Goal: Task Accomplishment & Management: Use online tool/utility

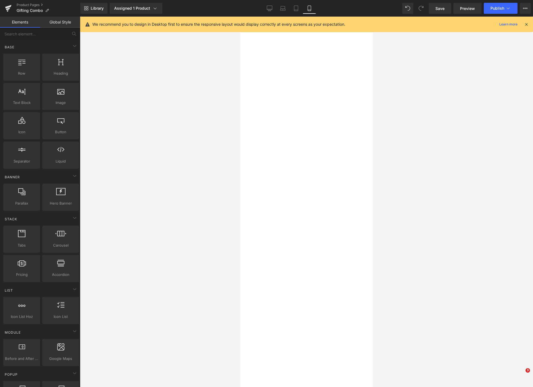
select select "WW2 Romance - [PERSON_NAME]"
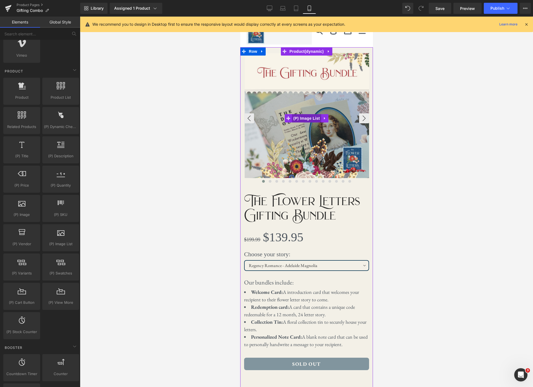
click at [311, 120] on span "(P) Image List" at bounding box center [305, 118] width 29 height 8
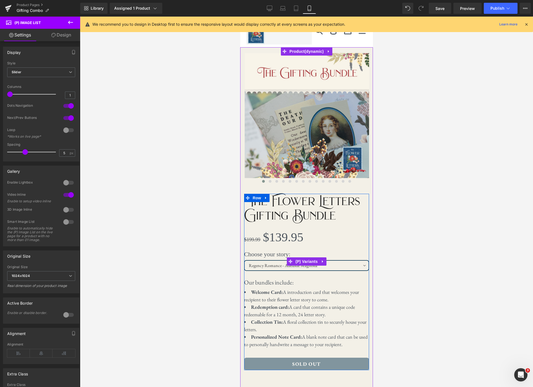
click at [322, 264] on link at bounding box center [322, 261] width 7 height 8
click at [299, 263] on span "(P) Variants" at bounding box center [295, 261] width 25 height 8
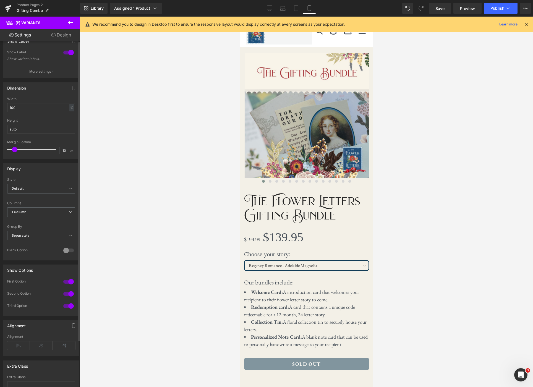
scroll to position [13, 0]
click at [70, 210] on span "1 Column" at bounding box center [41, 211] width 68 height 10
click at [57, 226] on li "2 Columns" at bounding box center [40, 229] width 66 height 8
select select "WW2 Romance - [PERSON_NAME]"
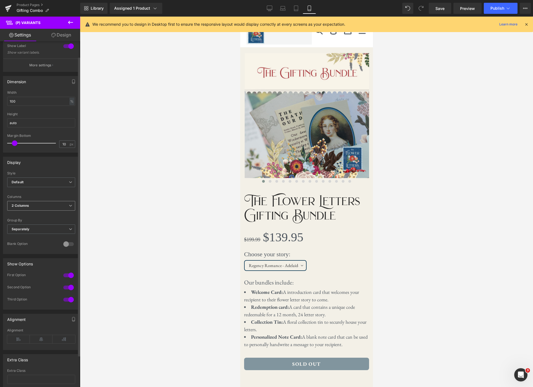
click at [63, 206] on span "2 Columns" at bounding box center [41, 206] width 68 height 10
click at [37, 214] on li "1 Column" at bounding box center [40, 215] width 66 height 8
select select "WW2 Romance - [PERSON_NAME]"
click at [63, 228] on span "Separately" at bounding box center [41, 229] width 68 height 10
click at [48, 236] on li "Default" at bounding box center [40, 239] width 66 height 8
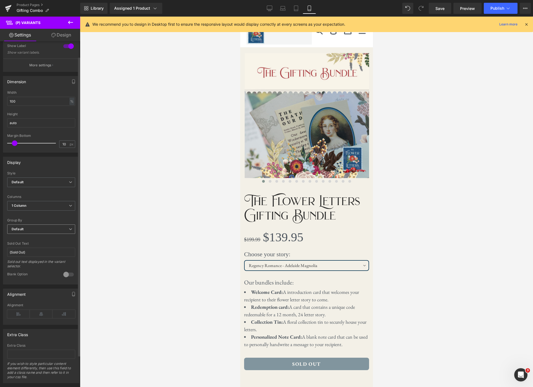
select select
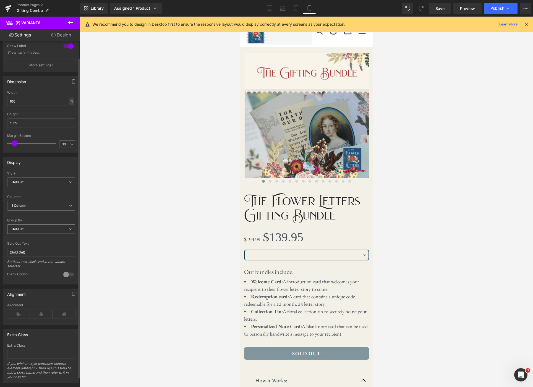
click at [66, 228] on span "Default" at bounding box center [41, 229] width 68 height 10
click at [51, 243] on li "Separately" at bounding box center [40, 247] width 66 height 8
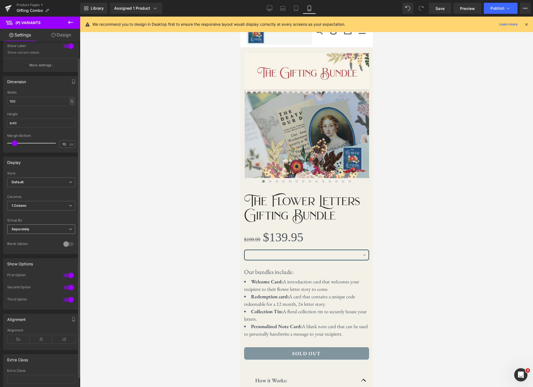
select select "WW2 Romance - [PERSON_NAME]"
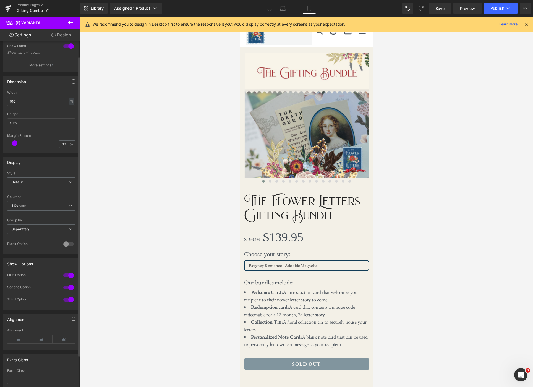
click at [69, 276] on div at bounding box center [68, 275] width 13 height 9
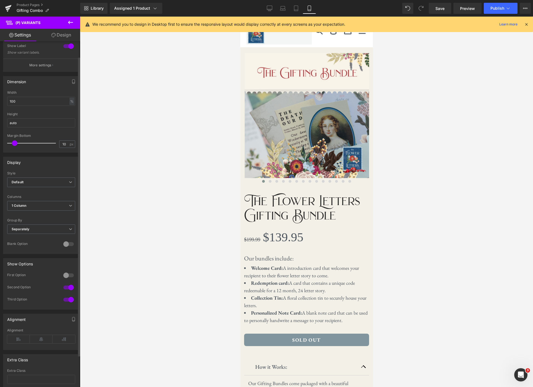
click at [69, 276] on div at bounding box center [68, 275] width 13 height 9
select select "WW2 Romance - [PERSON_NAME]"
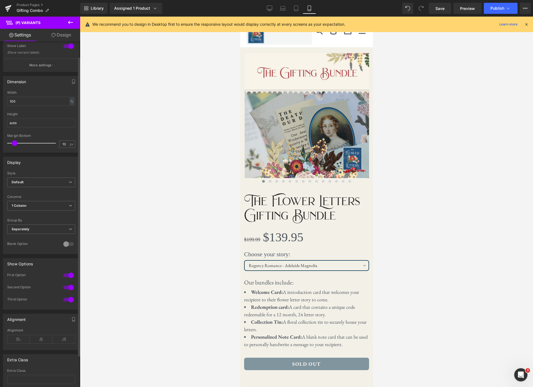
click at [67, 288] on div at bounding box center [68, 287] width 13 height 9
select select "WW2 Romance - [PERSON_NAME]"
click at [67, 288] on div at bounding box center [68, 287] width 13 height 9
select select "WW2 Romance - [PERSON_NAME]"
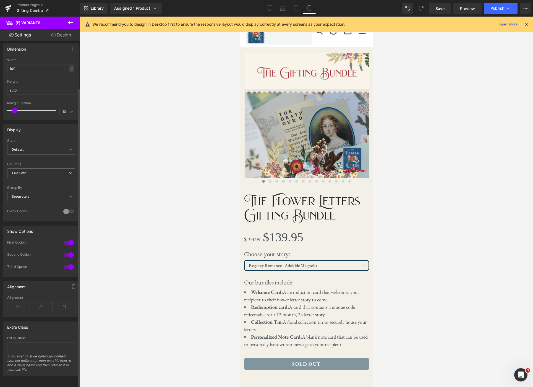
scroll to position [0, 0]
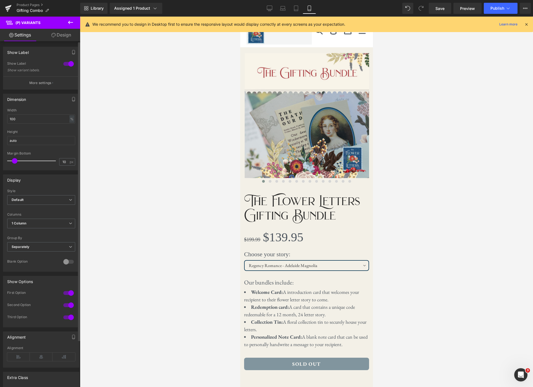
click at [64, 64] on div at bounding box center [68, 63] width 13 height 9
select select "WW2 Romance - [PERSON_NAME]"
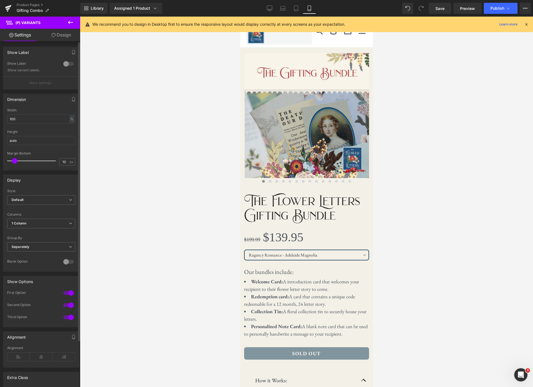
click at [64, 64] on div at bounding box center [68, 63] width 13 height 9
select select "WW2 Romance - [PERSON_NAME]"
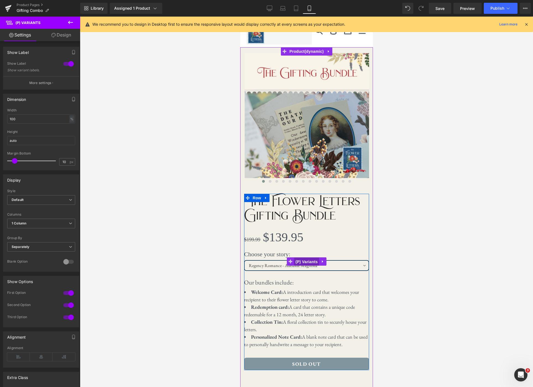
click at [301, 262] on span "(P) Variants" at bounding box center [306, 261] width 25 height 8
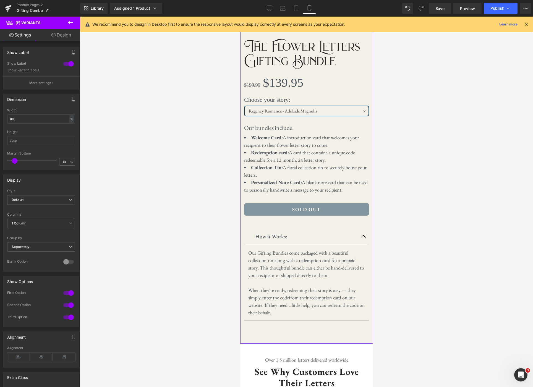
scroll to position [155, 0]
click at [265, 8] on link "Desktop" at bounding box center [269, 8] width 13 height 11
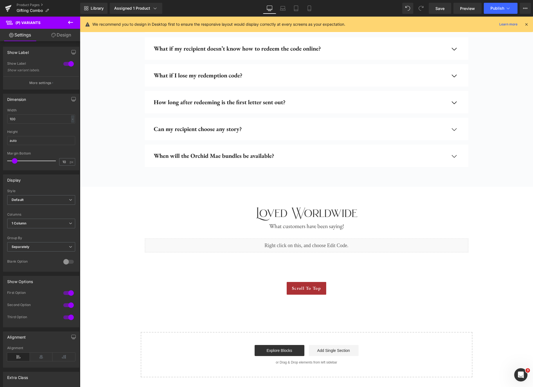
scroll to position [651, 0]
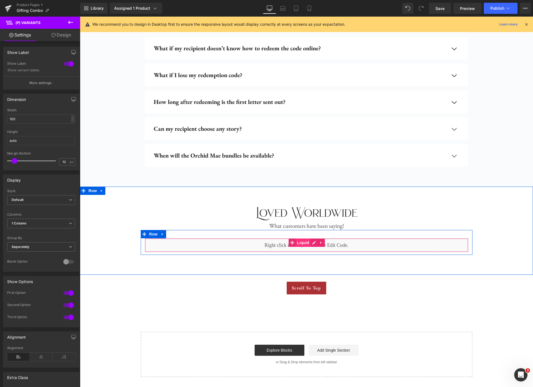
click at [306, 244] on span "Liquid" at bounding box center [303, 242] width 15 height 8
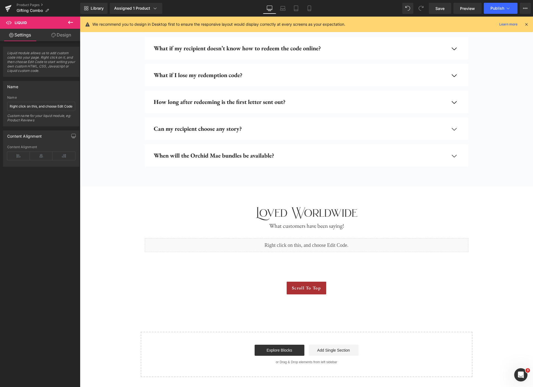
click at [72, 23] on icon at bounding box center [70, 22] width 7 height 7
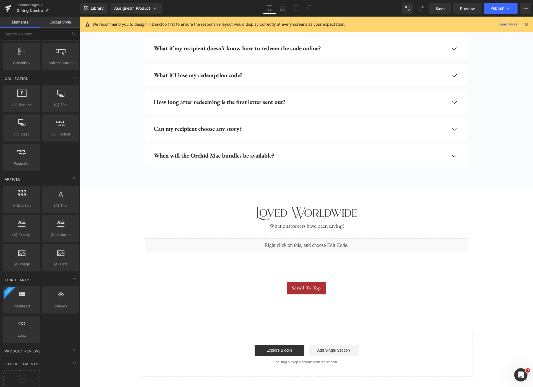
scroll to position [901, 0]
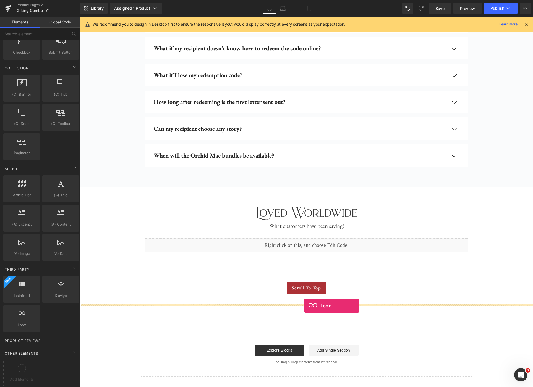
drag, startPoint x: 103, startPoint y: 323, endPoint x: 304, endPoint y: 306, distance: 201.9
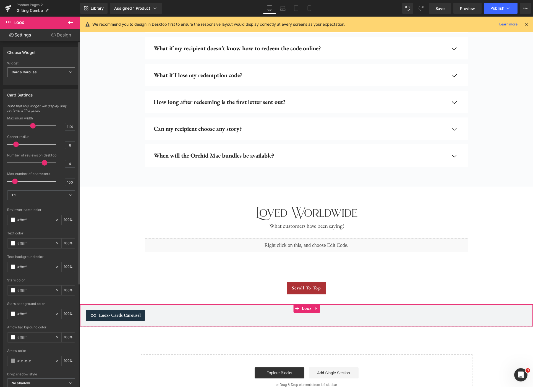
click at [67, 74] on span "Cards Carousel" at bounding box center [41, 72] width 68 height 10
click at [49, 91] on li "Gallery Carousel" at bounding box center [40, 90] width 66 height 8
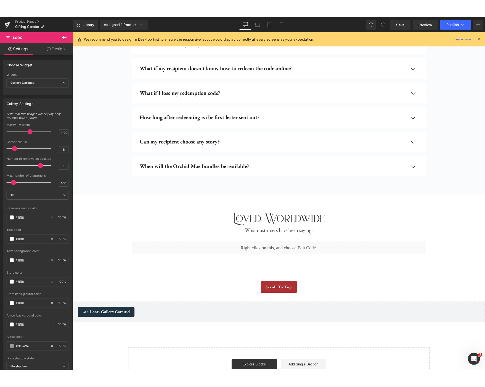
scroll to position [727, 0]
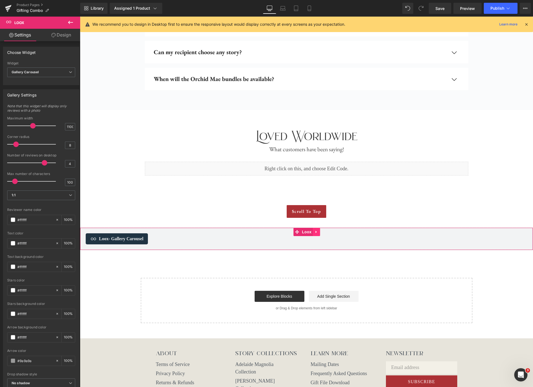
click at [318, 233] on link at bounding box center [316, 232] width 7 height 8
click at [319, 233] on icon at bounding box center [320, 232] width 4 height 4
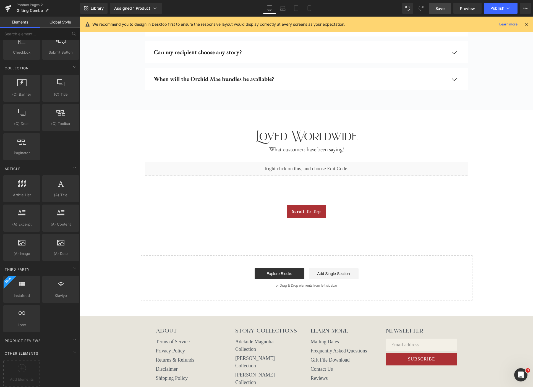
click at [439, 10] on span "Save" at bounding box center [439, 9] width 9 height 6
click at [475, 7] on link "Preview" at bounding box center [467, 8] width 28 height 11
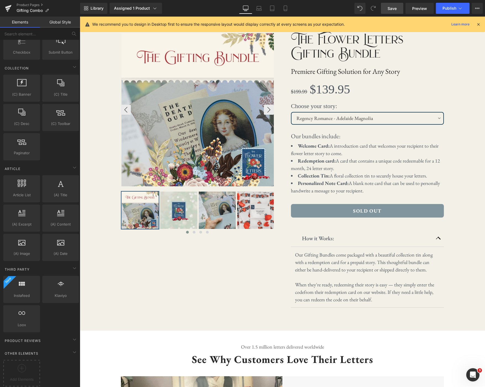
scroll to position [0, 0]
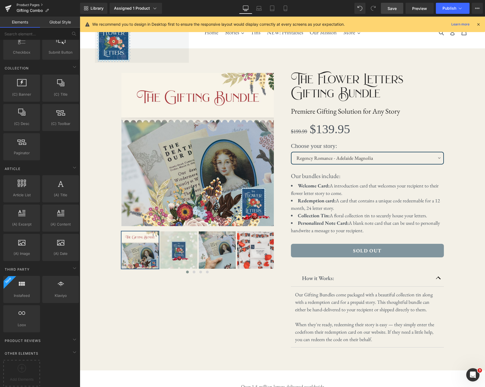
click at [22, 4] on link "Product Pages" at bounding box center [49, 5] width 64 height 4
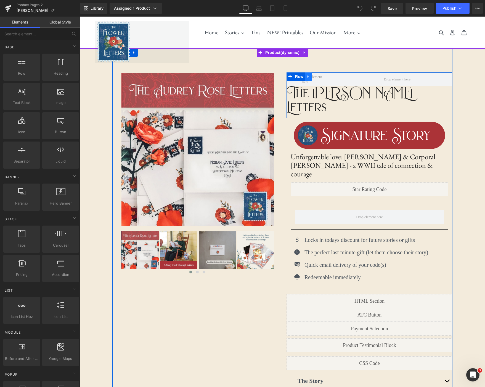
click at [310, 78] on link at bounding box center [308, 76] width 7 height 8
click at [321, 77] on icon at bounding box center [323, 77] width 4 height 4
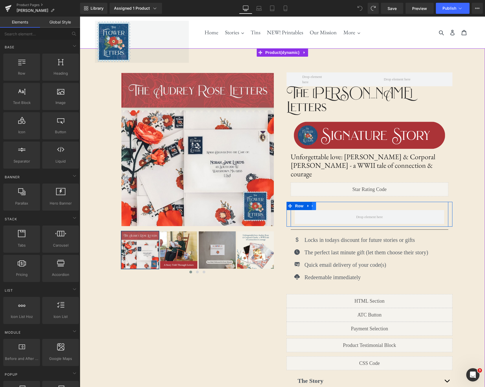
click at [315, 202] on link at bounding box center [312, 206] width 7 height 8
click at [328, 204] on icon at bounding box center [327, 206] width 4 height 4
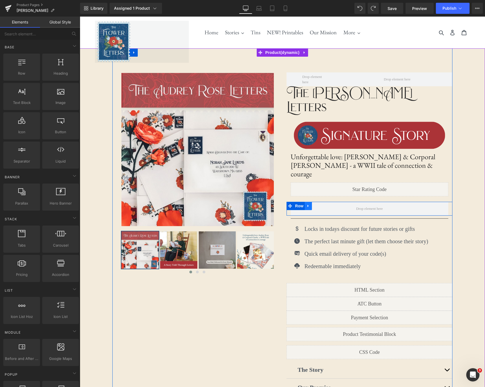
click at [310, 204] on icon at bounding box center [309, 206] width 4 height 4
click at [321, 204] on icon at bounding box center [323, 206] width 4 height 4
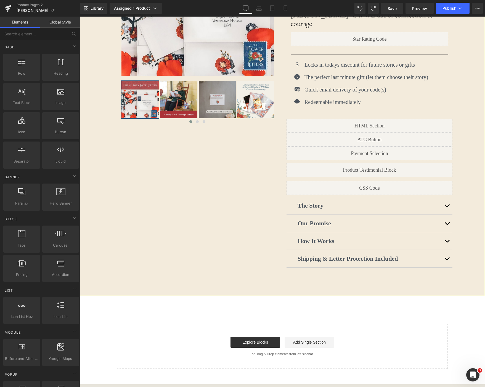
scroll to position [146, 0]
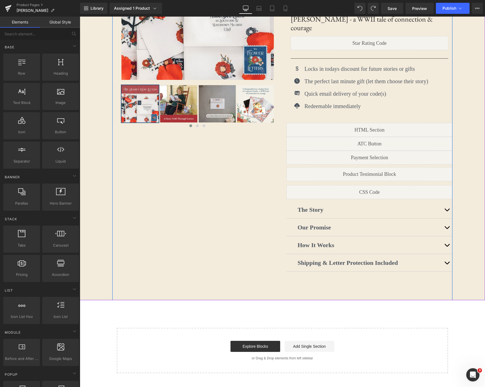
click at [448, 201] on button "button" at bounding box center [447, 209] width 11 height 17
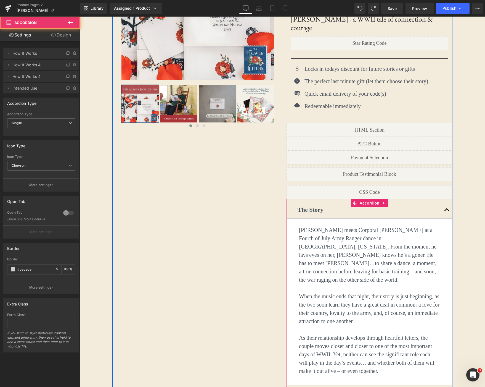
click at [448, 201] on button "button" at bounding box center [447, 209] width 11 height 17
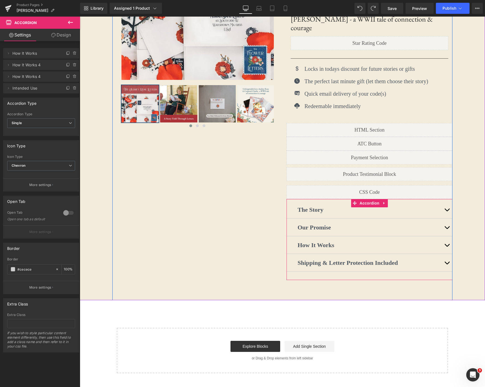
click at [445, 219] on button "button" at bounding box center [447, 227] width 11 height 17
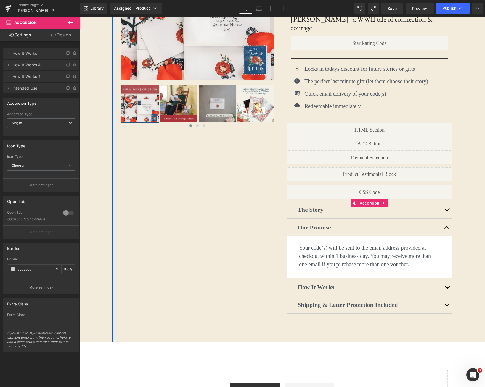
click at [444, 219] on button "button" at bounding box center [447, 227] width 11 height 17
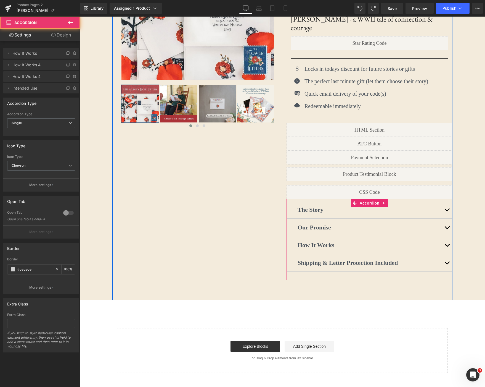
click at [446, 236] on button "button" at bounding box center [447, 244] width 11 height 17
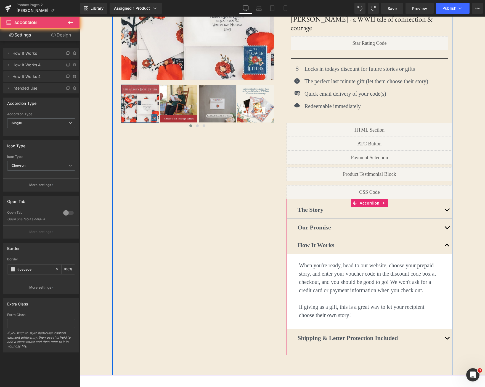
click at [446, 236] on button "button" at bounding box center [447, 244] width 11 height 17
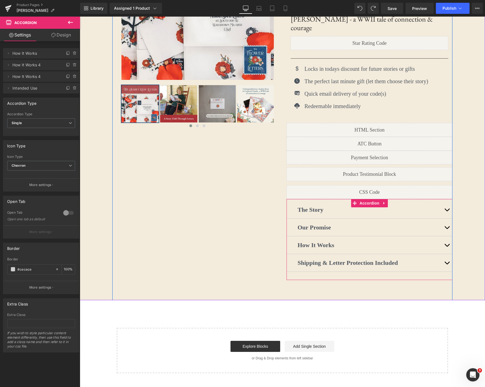
click at [446, 254] on button "button" at bounding box center [447, 262] width 11 height 17
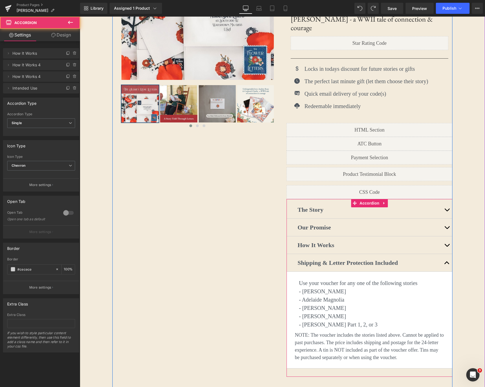
click at [447, 254] on button "button" at bounding box center [447, 262] width 11 height 17
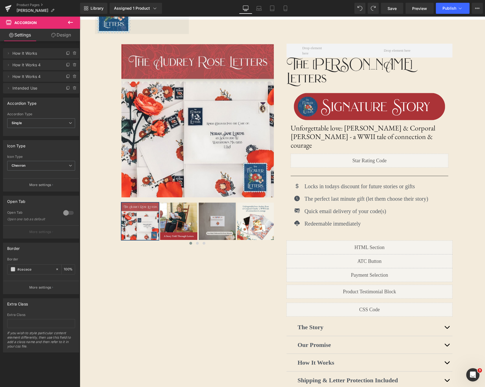
scroll to position [0, 0]
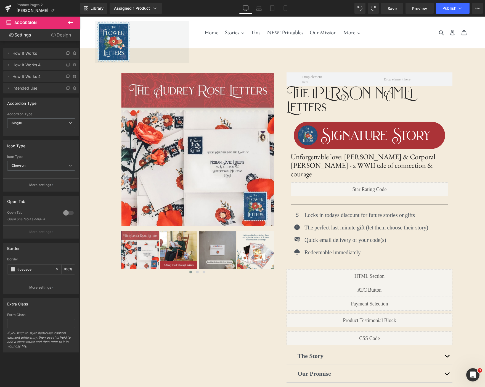
click at [67, 22] on icon at bounding box center [70, 22] width 7 height 7
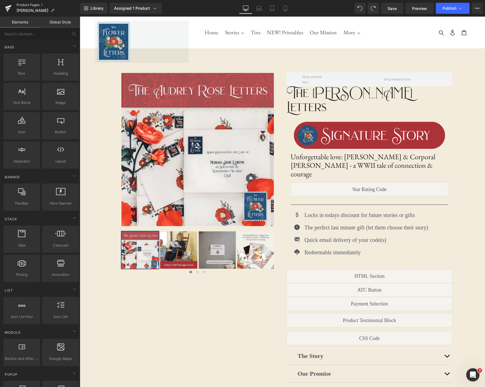
click at [30, 5] on link "Product Pages" at bounding box center [49, 5] width 64 height 4
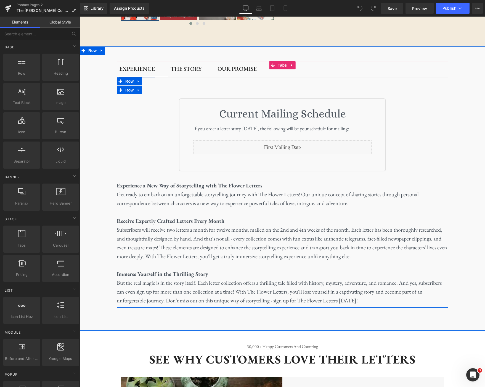
scroll to position [250, 0]
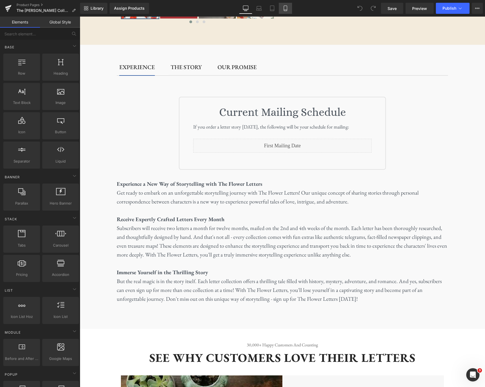
click at [285, 9] on icon at bounding box center [286, 9] width 6 height 6
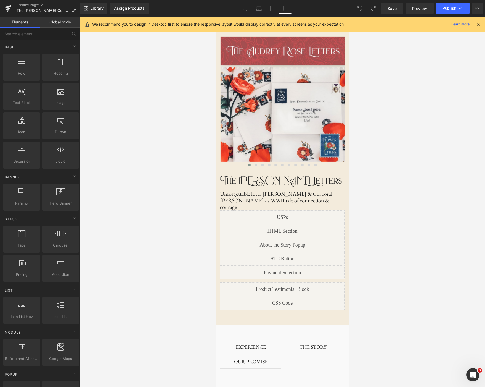
scroll to position [0, 0]
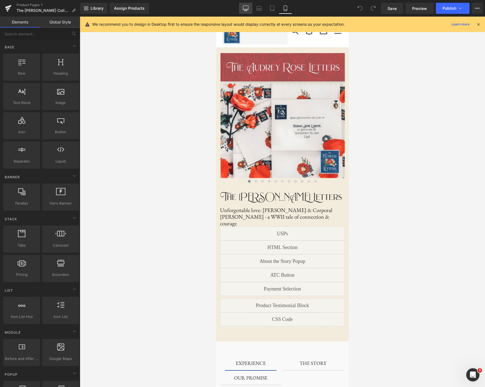
click at [244, 10] on icon at bounding box center [245, 8] width 5 height 4
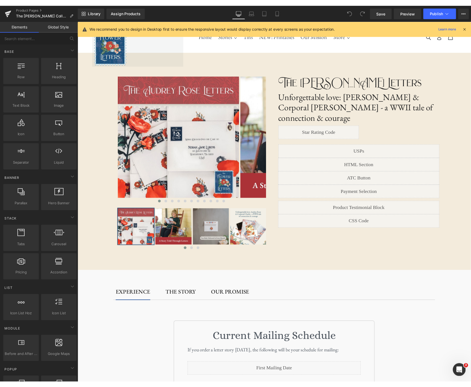
scroll to position [32, 0]
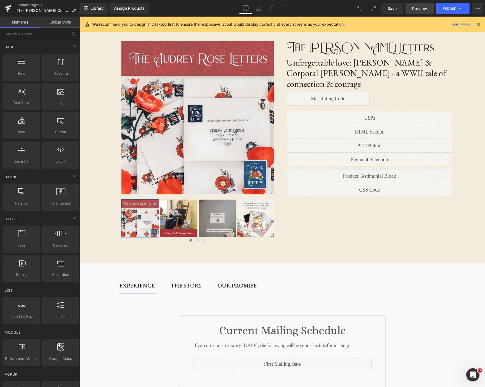
click at [417, 11] on span "Preview" at bounding box center [419, 9] width 15 height 6
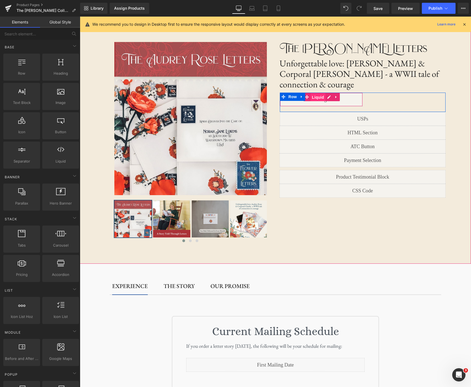
click at [321, 93] on span "Liquid" at bounding box center [317, 97] width 15 height 8
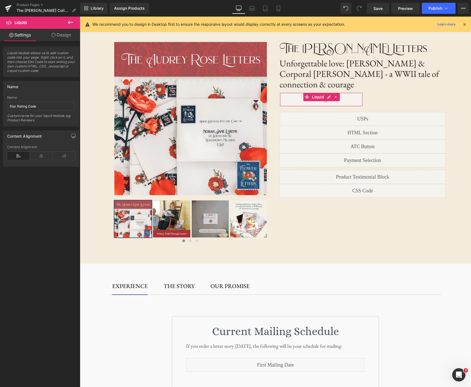
click at [62, 35] on link "Design" at bounding box center [61, 35] width 40 height 12
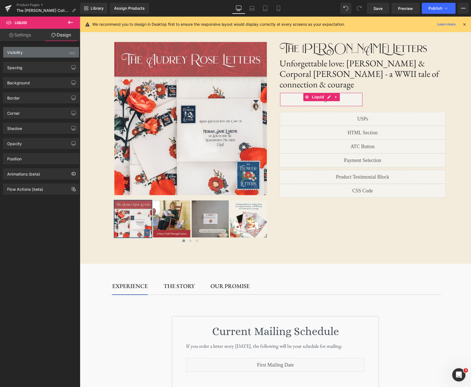
click at [62, 51] on div "Visibility (All)" at bounding box center [41, 52] width 76 height 10
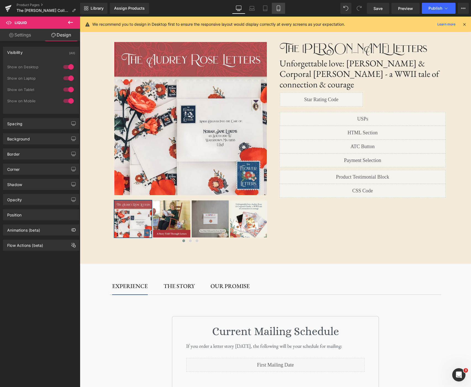
click at [281, 7] on icon at bounding box center [279, 9] width 6 height 6
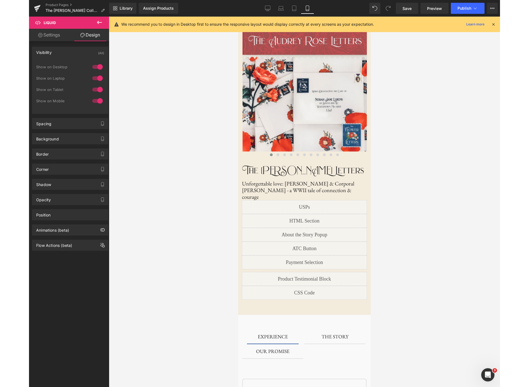
scroll to position [0, 0]
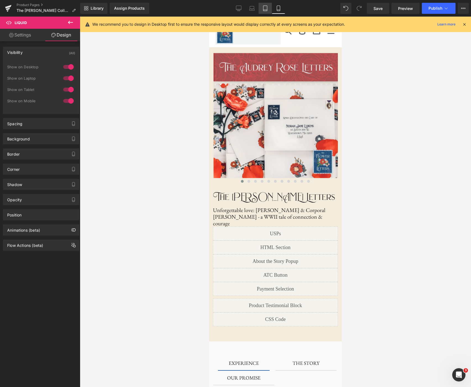
click at [262, 8] on link "Tablet" at bounding box center [265, 8] width 13 height 11
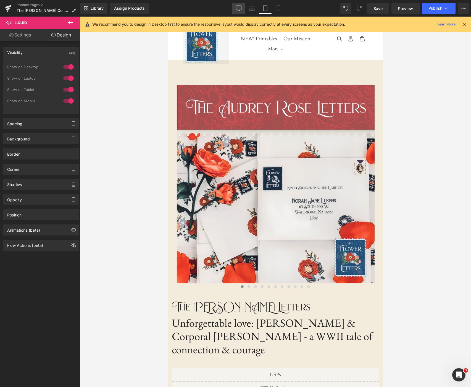
click at [234, 9] on link "Desktop" at bounding box center [238, 8] width 13 height 11
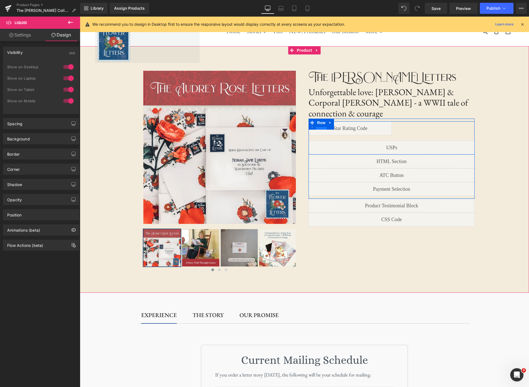
click at [321, 121] on span "Row" at bounding box center [321, 125] width 11 height 8
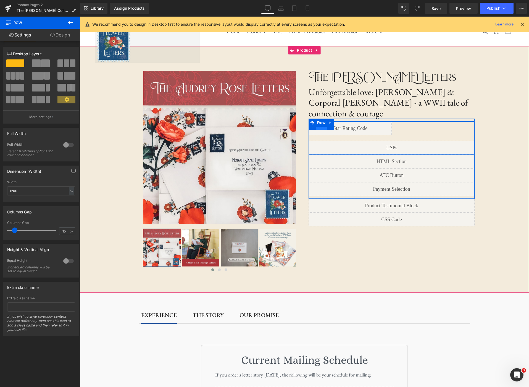
click at [322, 122] on span "Row" at bounding box center [321, 126] width 11 height 8
click at [69, 36] on link "Design" at bounding box center [60, 35] width 40 height 12
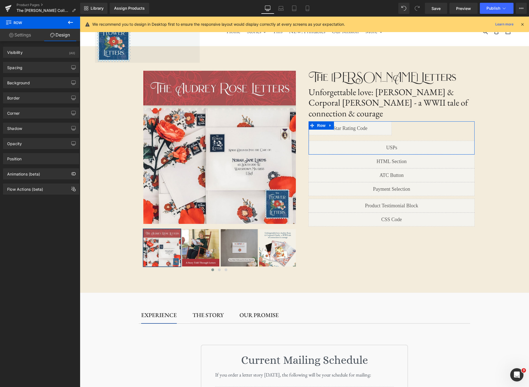
click at [22, 33] on link "Settings" at bounding box center [20, 35] width 40 height 12
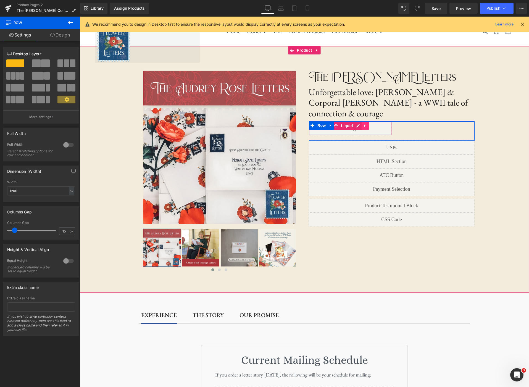
click at [366, 122] on link at bounding box center [365, 126] width 7 height 8
click at [340, 122] on span "Liquid" at bounding box center [347, 126] width 15 height 8
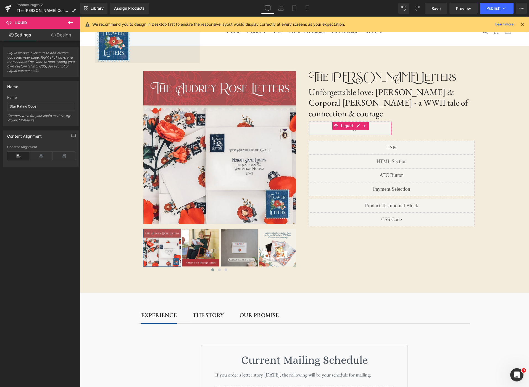
click at [54, 38] on link "Design" at bounding box center [61, 35] width 40 height 12
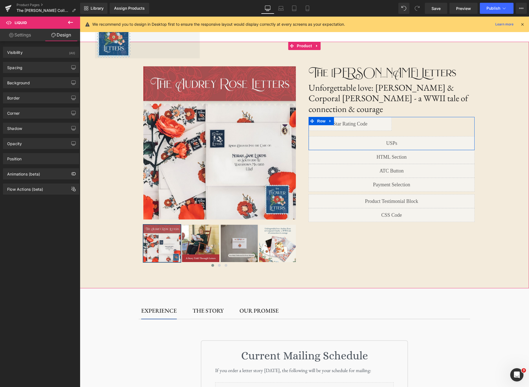
scroll to position [3, 0]
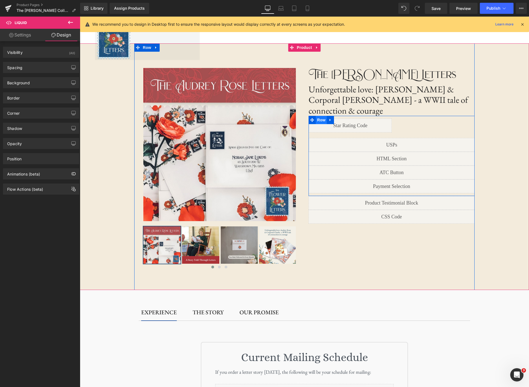
click at [320, 116] on span "Row" at bounding box center [321, 120] width 11 height 8
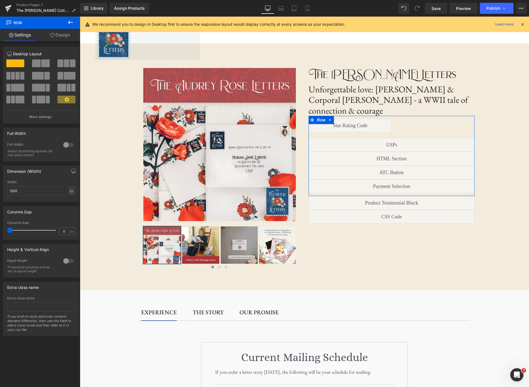
click at [55, 38] on link "Design" at bounding box center [60, 35] width 40 height 12
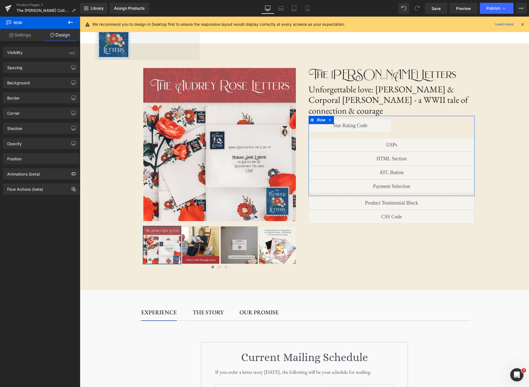
click at [17, 33] on link "Settings" at bounding box center [20, 35] width 40 height 12
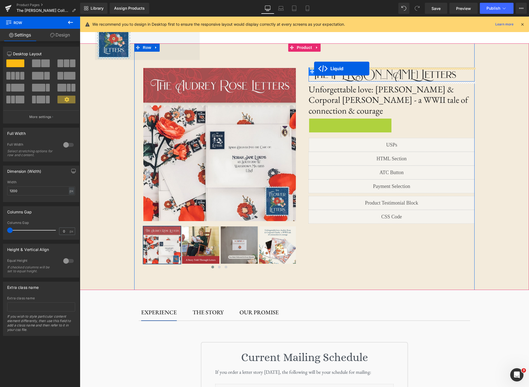
drag, startPoint x: 336, startPoint y: 113, endPoint x: 314, endPoint y: 69, distance: 50.0
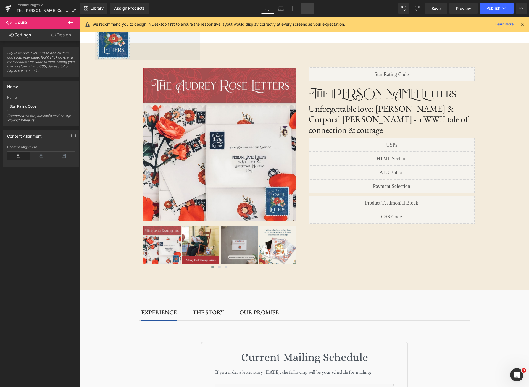
click at [310, 10] on link "Mobile" at bounding box center [307, 8] width 13 height 11
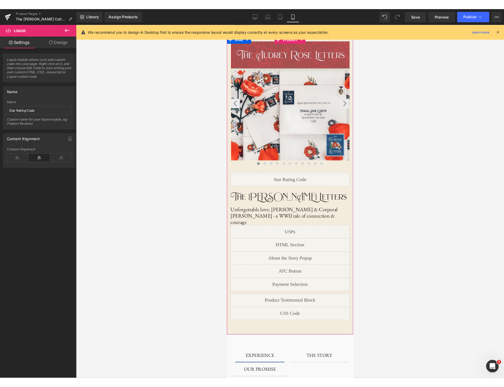
scroll to position [0, 0]
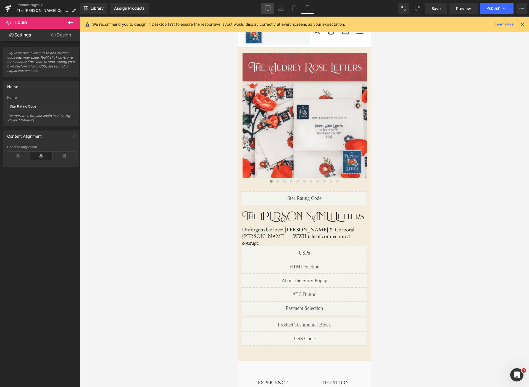
click at [268, 7] on icon at bounding box center [268, 9] width 6 height 6
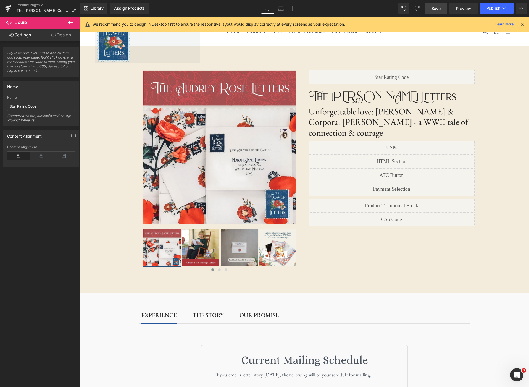
click at [440, 10] on span "Save" at bounding box center [435, 9] width 9 height 6
click at [463, 10] on span "Preview" at bounding box center [463, 9] width 15 height 6
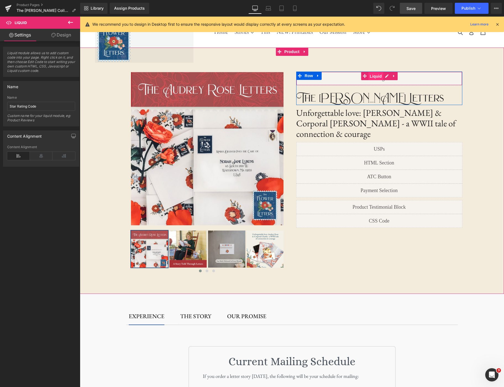
click at [378, 76] on span "Liquid" at bounding box center [375, 76] width 15 height 8
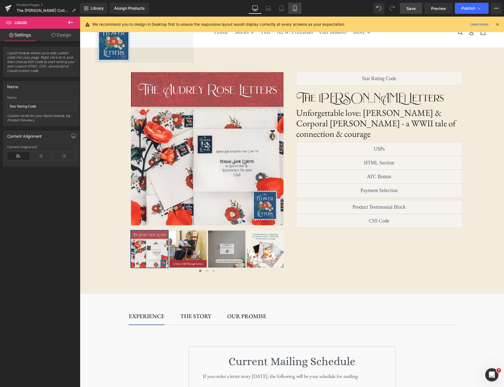
click at [296, 9] on icon at bounding box center [294, 8] width 3 height 5
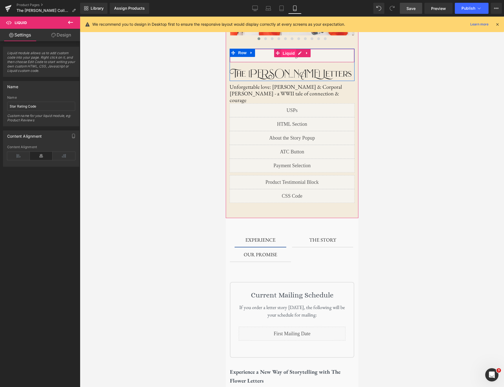
click at [291, 53] on span "Liquid" at bounding box center [288, 53] width 15 height 8
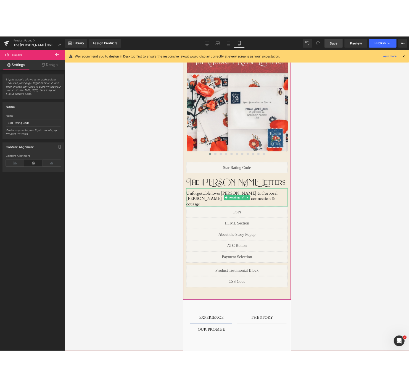
scroll to position [0, 0]
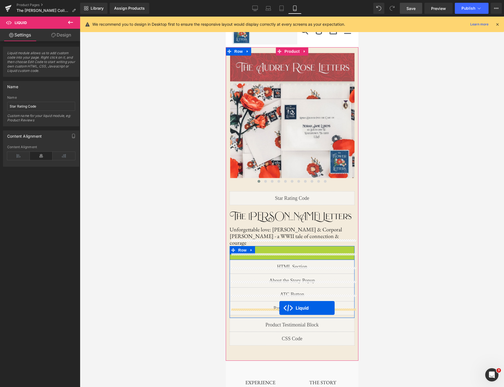
drag, startPoint x: 277, startPoint y: 244, endPoint x: 279, endPoint y: 308, distance: 63.9
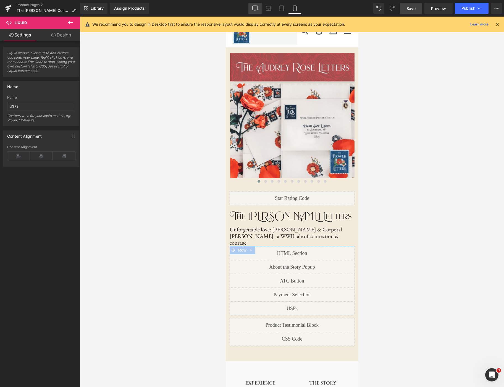
click at [252, 9] on link "Desktop" at bounding box center [254, 8] width 13 height 11
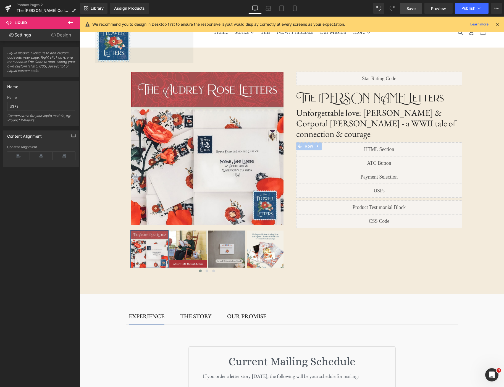
click at [416, 8] on link "Save" at bounding box center [411, 8] width 22 height 11
click at [438, 12] on link "Preview" at bounding box center [438, 8] width 28 height 11
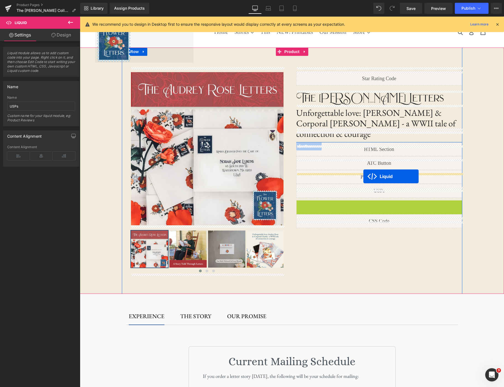
drag, startPoint x: 365, startPoint y: 194, endPoint x: 363, endPoint y: 176, distance: 18.3
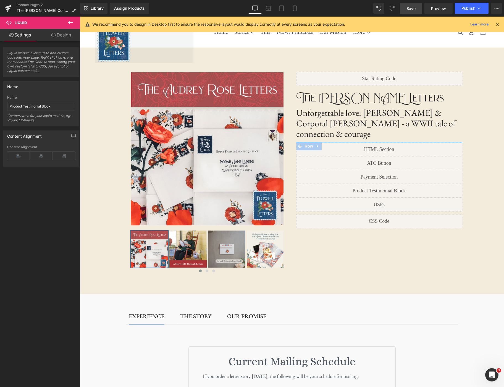
click at [409, 10] on span "Save" at bounding box center [410, 9] width 9 height 6
click at [440, 12] on link "Preview" at bounding box center [438, 8] width 28 height 11
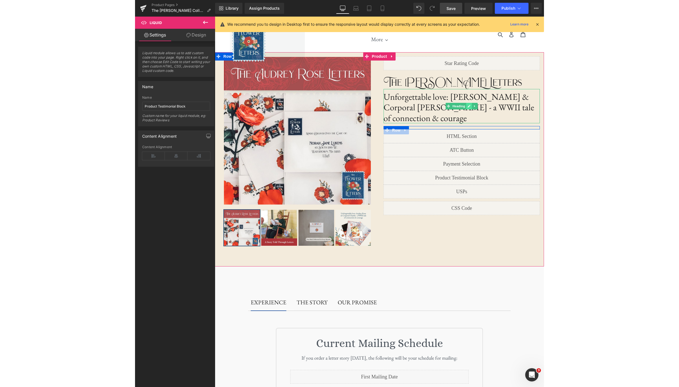
scroll to position [2, 0]
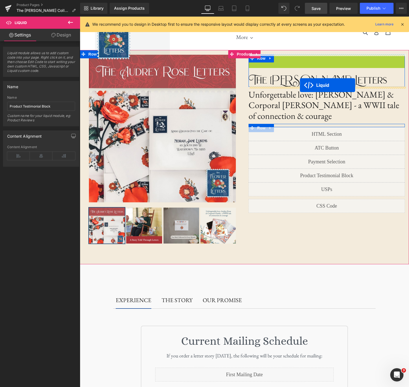
drag, startPoint x: 310, startPoint y: 57, endPoint x: 300, endPoint y: 85, distance: 29.6
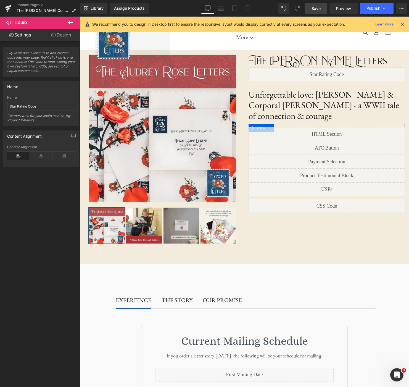
click at [318, 11] on span "Save" at bounding box center [316, 9] width 9 height 6
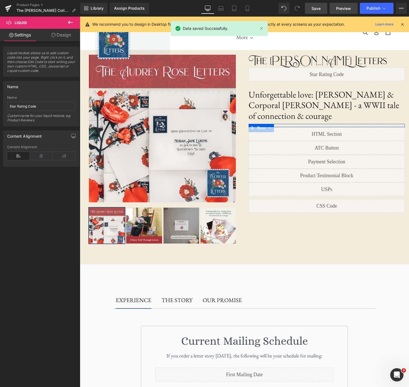
click at [344, 9] on span "Preview" at bounding box center [343, 9] width 15 height 6
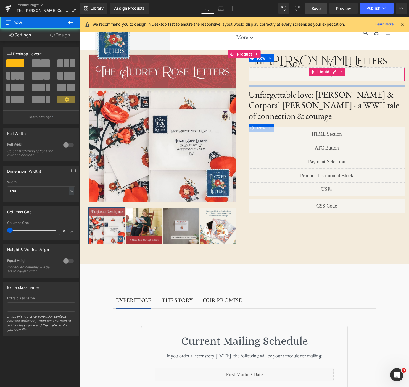
drag, startPoint x: 309, startPoint y: 85, endPoint x: 310, endPoint y: 82, distance: 3.7
click at [310, 82] on div "The Audrey Rose Letters Text Block Liquid Row" at bounding box center [327, 70] width 156 height 33
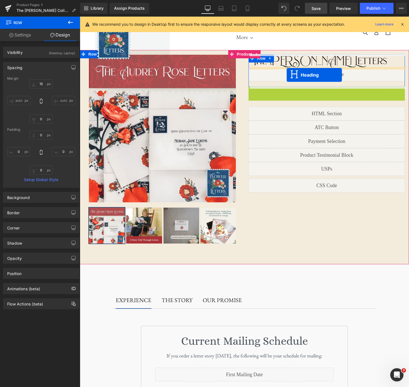
drag, startPoint x: 313, startPoint y: 104, endPoint x: 287, endPoint y: 75, distance: 39.1
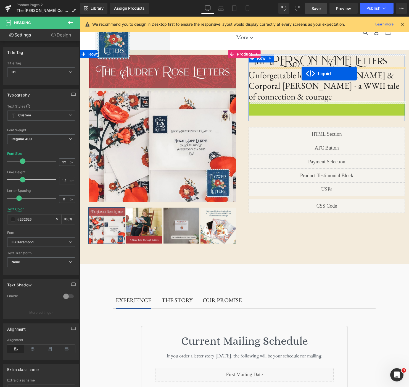
drag, startPoint x: 311, startPoint y: 105, endPoint x: 302, endPoint y: 73, distance: 33.1
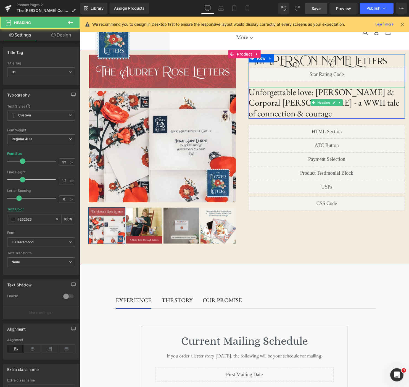
drag, startPoint x: 307, startPoint y: 87, endPoint x: 308, endPoint y: 83, distance: 4.2
click at [308, 83] on div "The Audrey Rose Letters Text Block Liquid Unforgettable love: Audrey Rose & Cor…" at bounding box center [327, 86] width 156 height 64
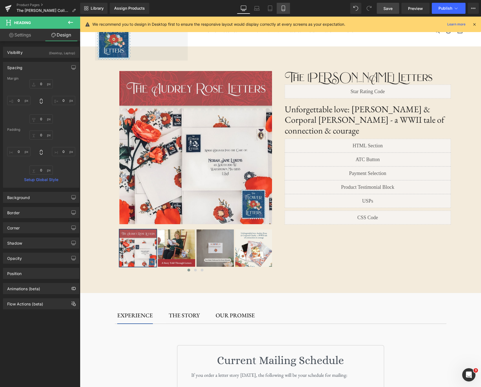
click at [280, 9] on link "Mobile" at bounding box center [283, 8] width 13 height 11
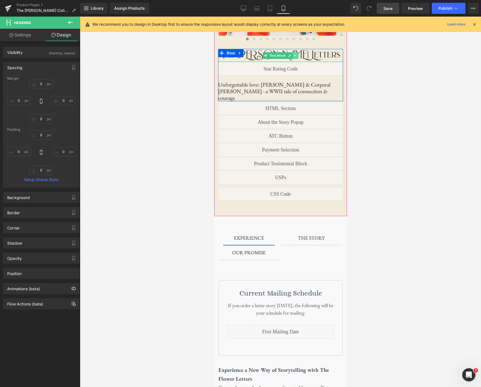
scroll to position [0, 0]
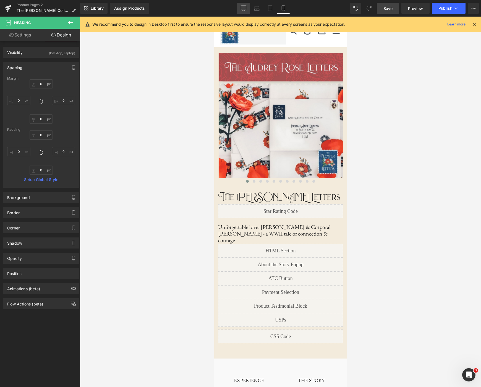
click at [240, 8] on link "Desktop" at bounding box center [243, 8] width 13 height 11
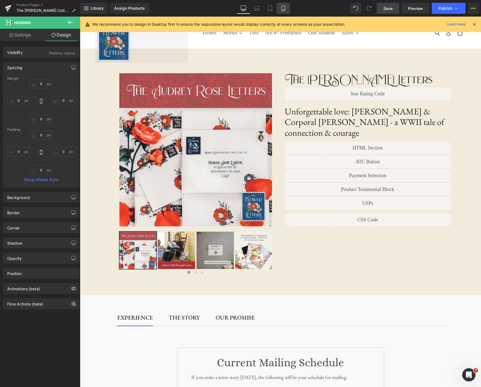
click at [283, 8] on icon at bounding box center [283, 9] width 6 height 6
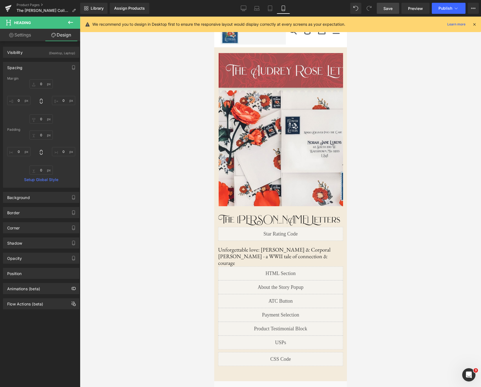
scroll to position [140, 0]
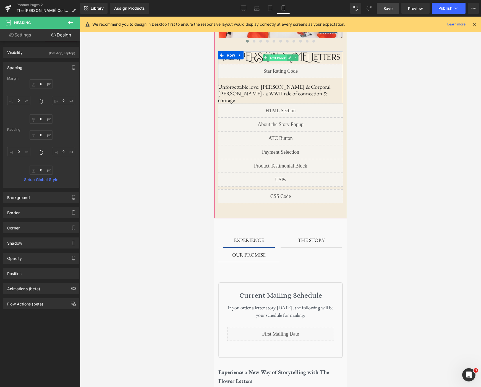
click at [281, 58] on span "Text Block" at bounding box center [277, 57] width 18 height 7
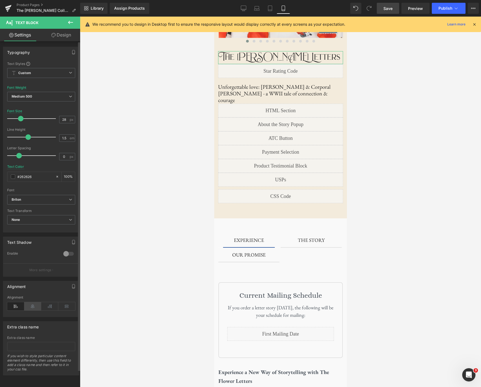
click at [34, 304] on icon at bounding box center [32, 306] width 17 height 8
click at [246, 8] on icon at bounding box center [244, 9] width 6 height 6
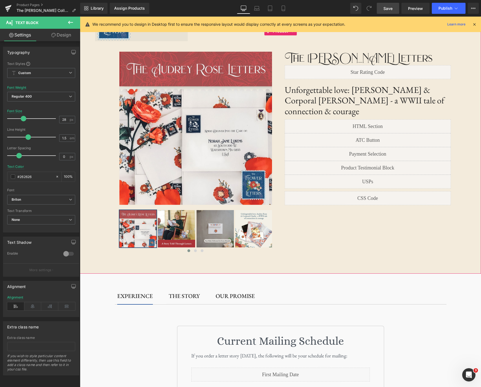
scroll to position [0, 0]
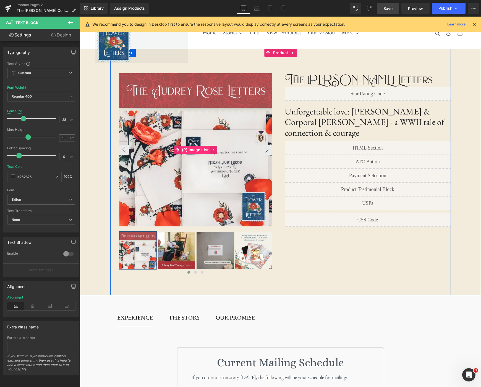
click at [200, 152] on span "(P) Image List" at bounding box center [195, 150] width 29 height 8
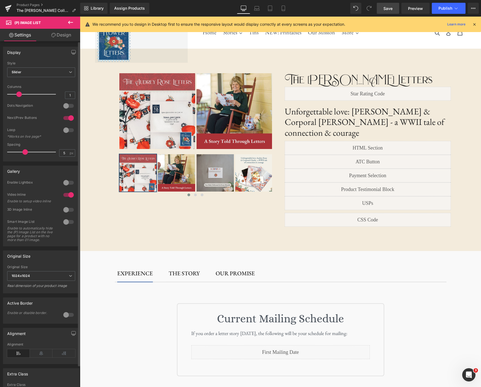
drag, startPoint x: 12, startPoint y: 95, endPoint x: 17, endPoint y: 94, distance: 5.6
click at [17, 94] on span at bounding box center [19, 94] width 6 height 6
click at [67, 106] on div at bounding box center [68, 105] width 13 height 9
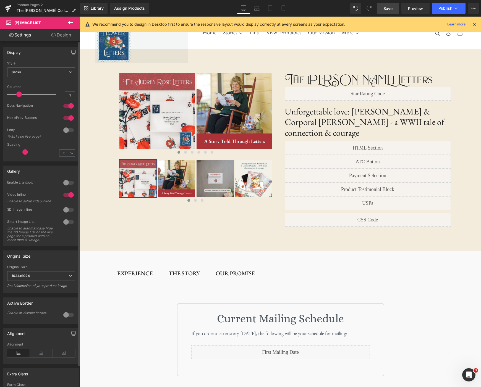
click at [67, 106] on div at bounding box center [68, 105] width 13 height 9
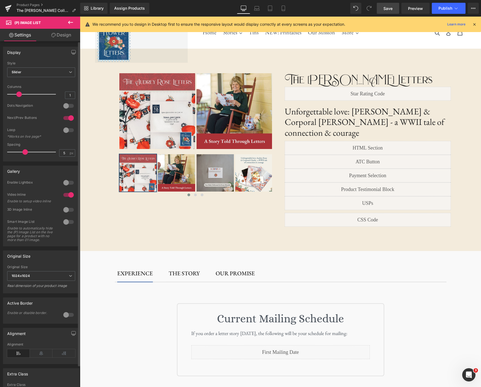
click at [67, 106] on div at bounding box center [68, 105] width 13 height 9
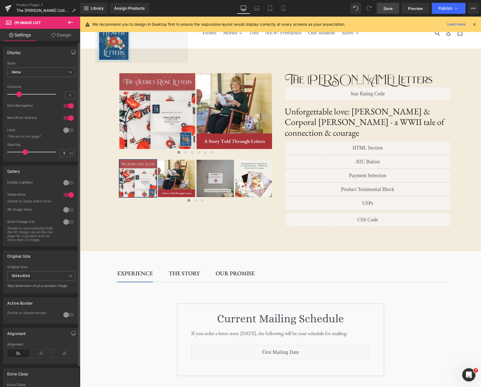
click at [67, 106] on div at bounding box center [68, 105] width 13 height 9
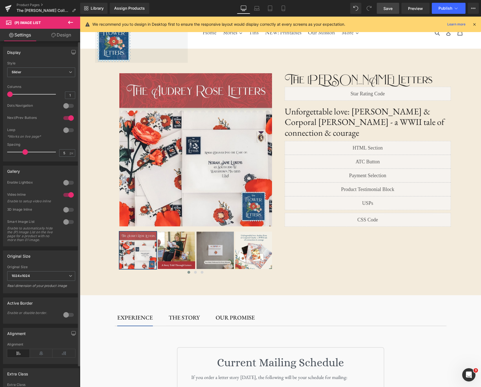
drag, startPoint x: 18, startPoint y: 93, endPoint x: 5, endPoint y: 93, distance: 13.0
click at [5, 93] on div "Default Slider Style Slider Default Slider 1 Columns 1 1 Columns 1 1 Columns 1 …" at bounding box center [41, 111] width 76 height 100
click at [283, 9] on icon at bounding box center [283, 9] width 6 height 6
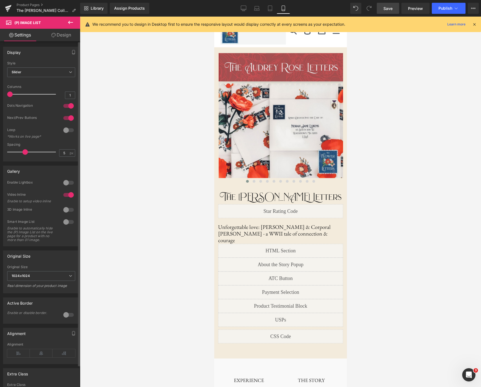
click at [63, 106] on div at bounding box center [68, 105] width 13 height 9
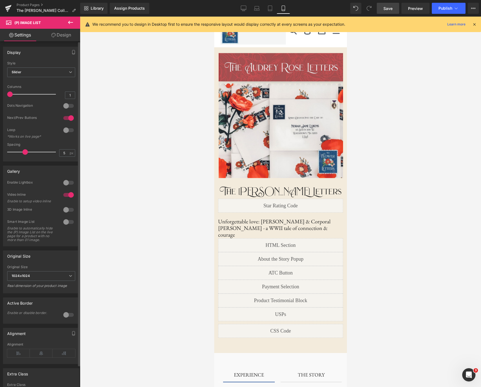
click at [66, 106] on div at bounding box center [68, 105] width 13 height 9
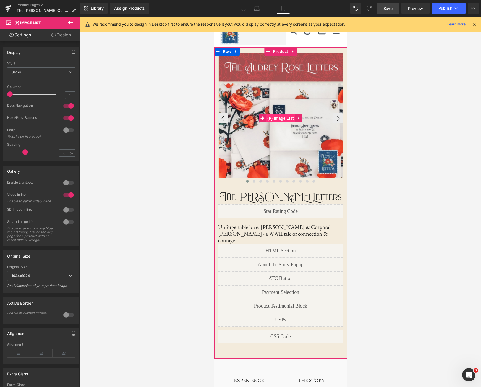
click at [283, 120] on span "(P) Image List" at bounding box center [279, 118] width 29 height 8
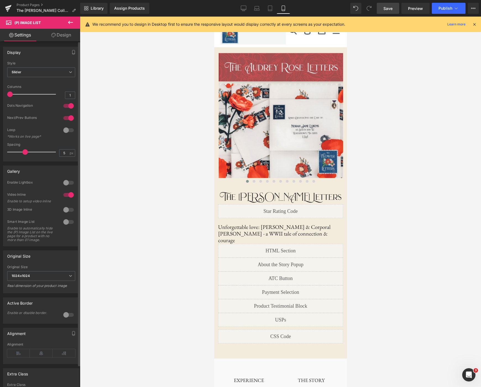
click at [67, 195] on div at bounding box center [68, 194] width 13 height 9
click at [67, 223] on div at bounding box center [68, 221] width 13 height 9
click at [66, 73] on span "Slider" at bounding box center [41, 72] width 68 height 10
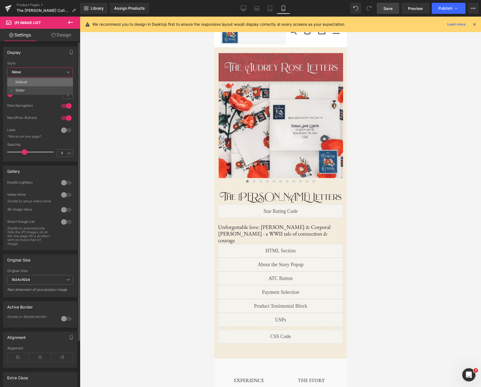
click at [44, 82] on li "Default" at bounding box center [40, 82] width 66 height 8
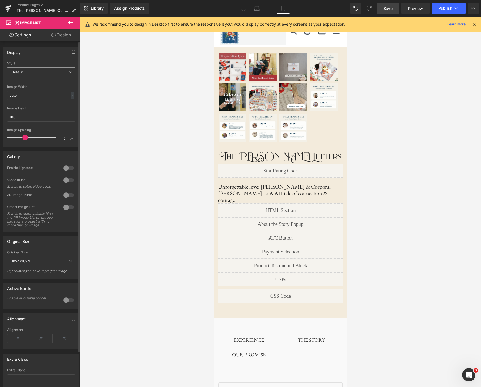
click at [60, 72] on span "Default" at bounding box center [41, 72] width 68 height 10
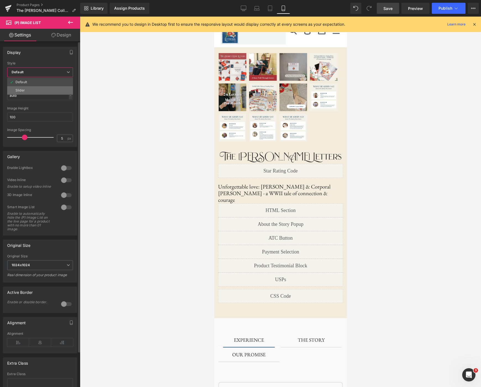
drag, startPoint x: 50, startPoint y: 80, endPoint x: 46, endPoint y: 88, distance: 8.8
click at [46, 88] on ul "Default Slider" at bounding box center [40, 86] width 66 height 17
click at [46, 88] on li "Slider" at bounding box center [40, 90] width 66 height 8
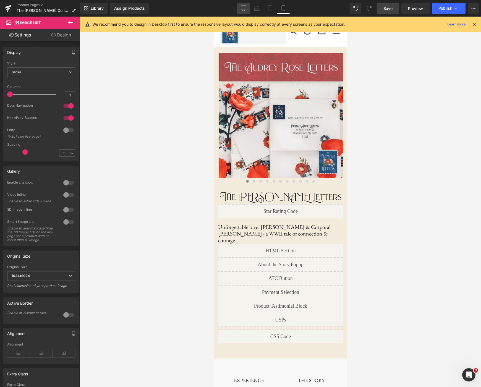
click at [244, 9] on icon at bounding box center [244, 9] width 6 height 6
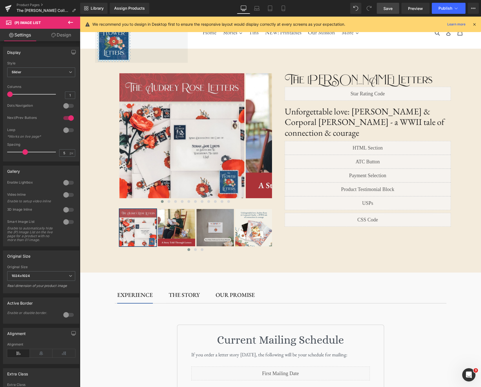
scroll to position [20, 0]
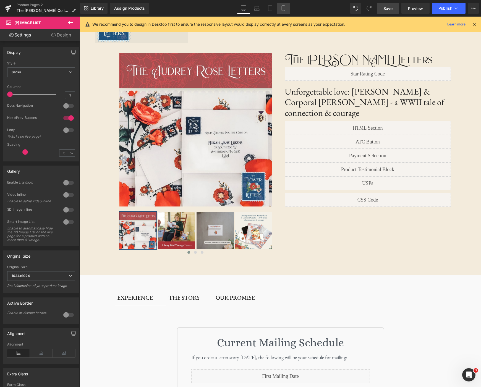
click at [285, 9] on icon at bounding box center [283, 9] width 6 height 6
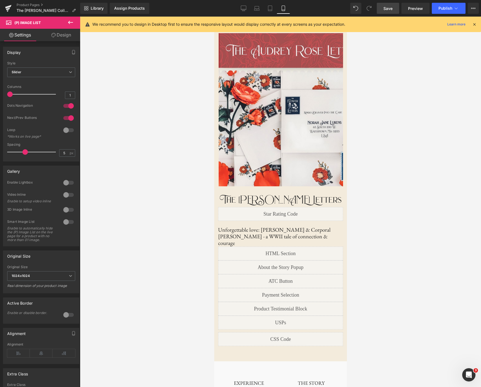
scroll to position [0, 0]
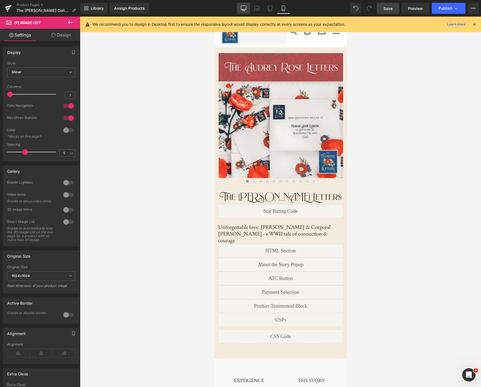
click at [245, 8] on icon at bounding box center [244, 9] width 6 height 6
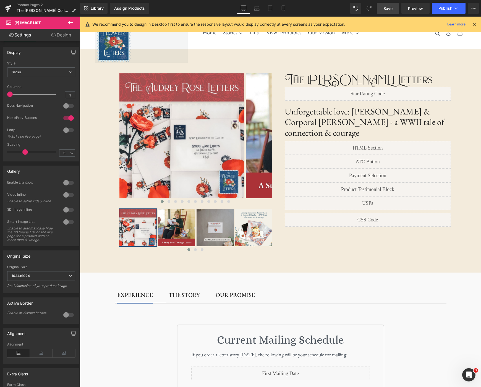
scroll to position [20, 0]
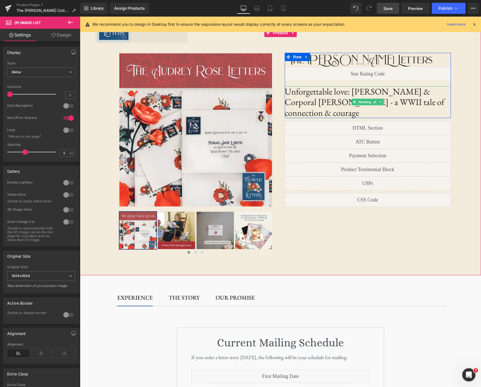
click at [366, 99] on div "Unforgettable love: Audrey Rose & Corporal Charlie - a WWII tale of connection …" at bounding box center [368, 102] width 166 height 32
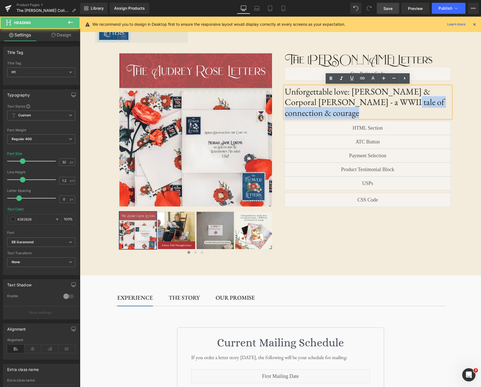
click at [349, 94] on h1 "Unforgettable love: Audrey Rose & Corporal Charlie - a WWII tale of connection …" at bounding box center [368, 102] width 166 height 32
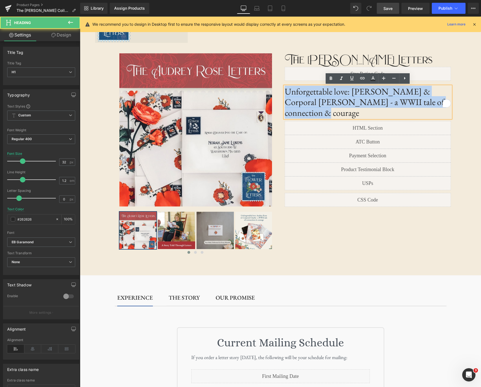
click at [349, 94] on h1 "Unforgettable love: Audrey Rose & Corporal Charlie - a WWII tale of connection …" at bounding box center [368, 102] width 166 height 32
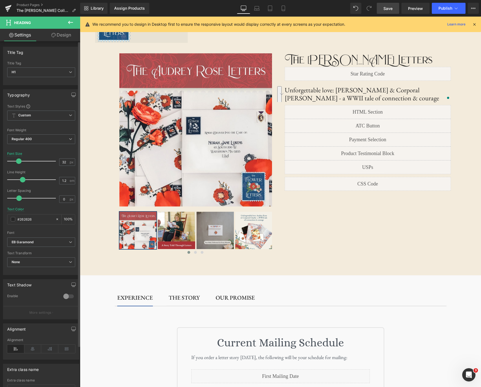
drag, startPoint x: 22, startPoint y: 161, endPoint x: 18, endPoint y: 161, distance: 3.9
click at [18, 161] on span at bounding box center [19, 161] width 6 height 6
click at [73, 21] on icon at bounding box center [70, 22] width 7 height 7
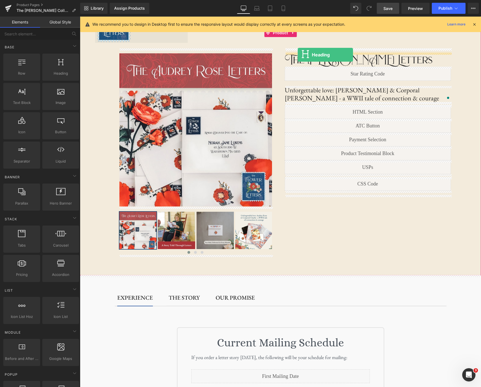
drag, startPoint x: 133, startPoint y: 85, endPoint x: 298, endPoint y: 55, distance: 167.3
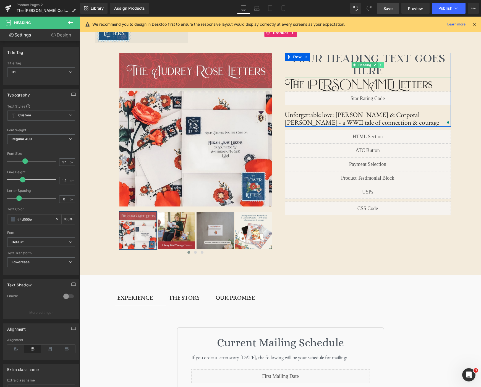
click at [381, 64] on icon at bounding box center [380, 64] width 3 height 3
click at [385, 65] on icon at bounding box center [383, 65] width 3 height 3
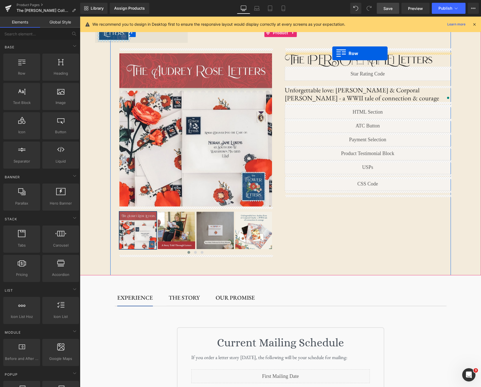
drag, startPoint x: 106, startPoint y: 90, endPoint x: 332, endPoint y: 53, distance: 229.5
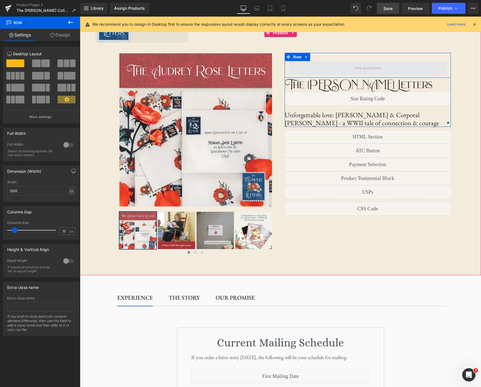
click at [347, 69] on span at bounding box center [368, 68] width 158 height 14
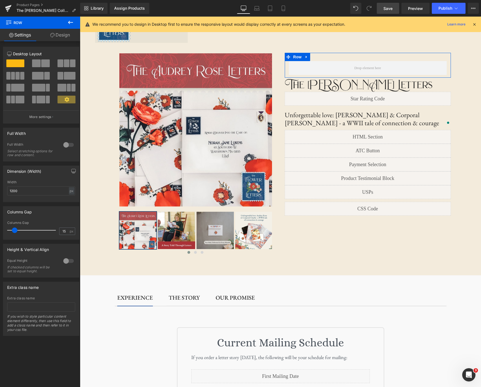
click at [40, 64] on button at bounding box center [41, 63] width 19 height 8
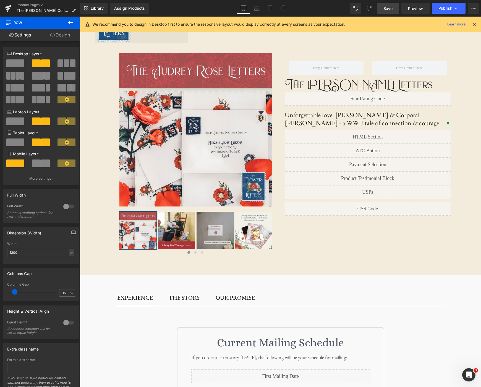
click at [72, 21] on icon at bounding box center [70, 22] width 7 height 7
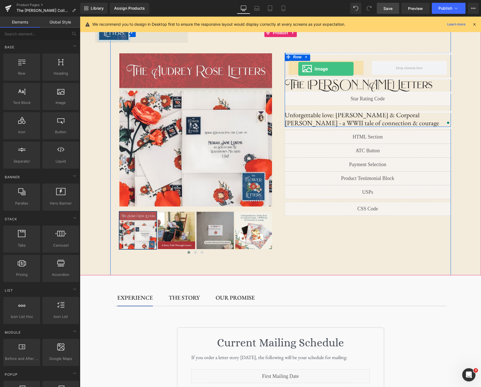
drag, startPoint x: 141, startPoint y: 116, endPoint x: 298, endPoint y: 69, distance: 163.9
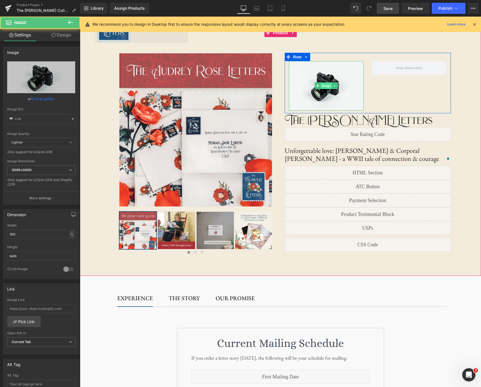
click at [325, 84] on span "Image" at bounding box center [326, 85] width 12 height 7
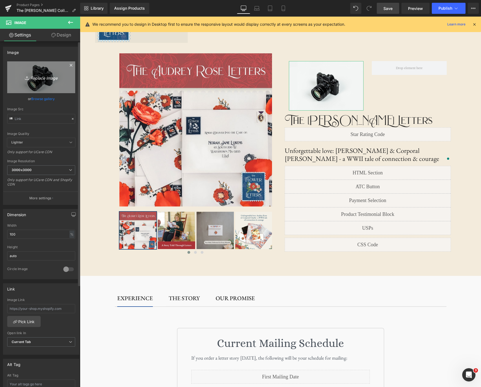
click at [40, 79] on icon "Replace Image" at bounding box center [41, 77] width 44 height 7
type input "C:\fakepath\Signature Story (3).png"
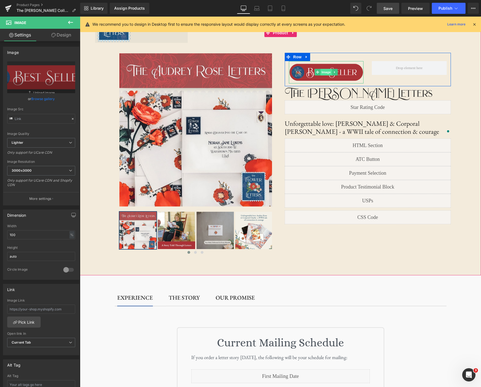
click at [325, 74] on span "Image" at bounding box center [326, 72] width 12 height 7
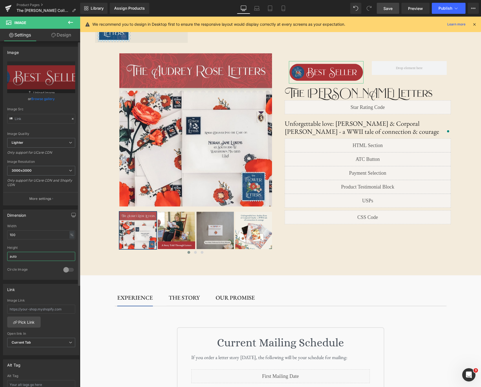
click at [62, 256] on input "auto" at bounding box center [41, 256] width 68 height 9
drag, startPoint x: 68, startPoint y: 256, endPoint x: 65, endPoint y: 253, distance: 4.5
click at [68, 256] on input "auto" at bounding box center [41, 256] width 68 height 9
click at [36, 236] on input "100" at bounding box center [41, 234] width 68 height 9
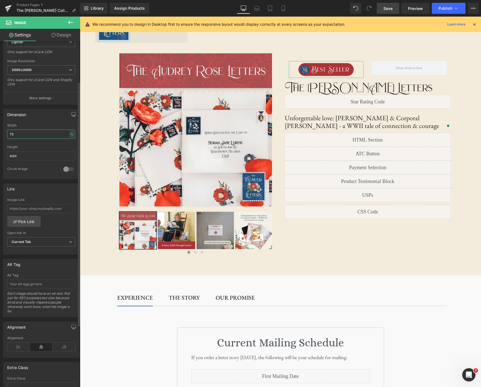
scroll to position [145, 0]
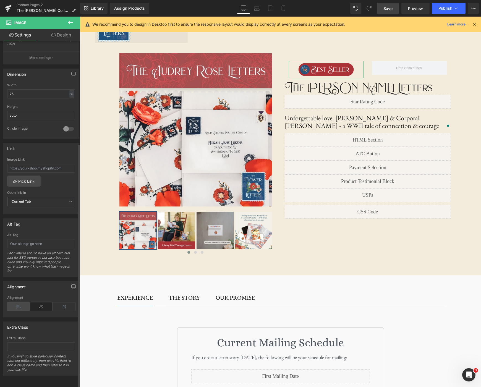
click at [17, 302] on icon at bounding box center [18, 306] width 23 height 8
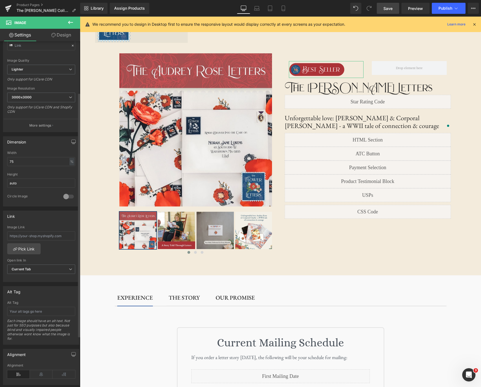
scroll to position [72, 0]
click at [13, 163] on input "75" at bounding box center [41, 162] width 68 height 9
click at [16, 163] on input "75" at bounding box center [41, 162] width 68 height 9
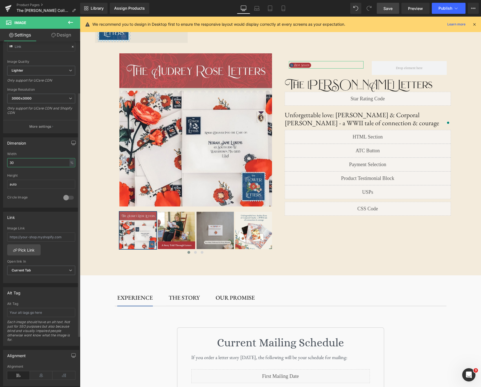
type input "3"
type input "40"
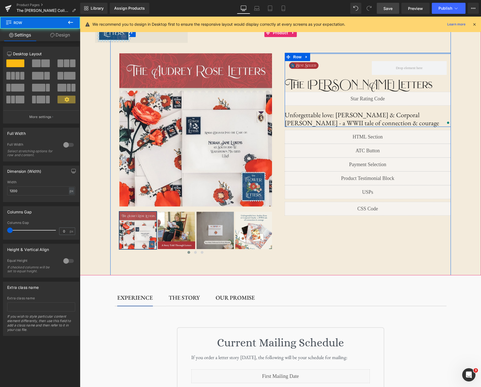
click at [348, 53] on div at bounding box center [368, 53] width 166 height 1
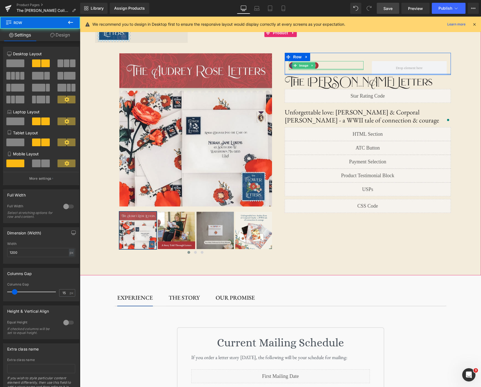
drag, startPoint x: 354, startPoint y: 74, endPoint x: 355, endPoint y: 63, distance: 11.7
click at [354, 69] on div "Image Row" at bounding box center [368, 64] width 166 height 22
click at [384, 60] on div "Image Row" at bounding box center [368, 64] width 166 height 22
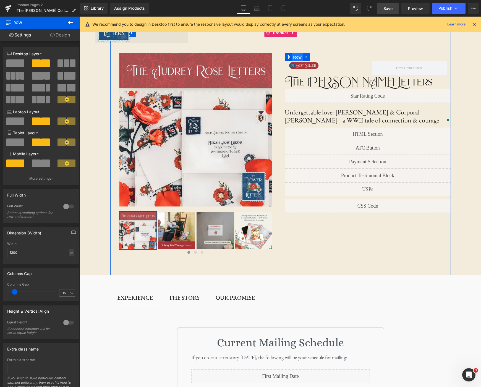
click at [296, 59] on span "Row" at bounding box center [297, 57] width 11 height 8
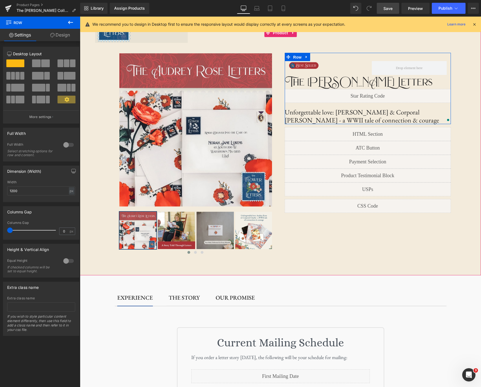
click at [296, 59] on span "Row" at bounding box center [297, 57] width 11 height 8
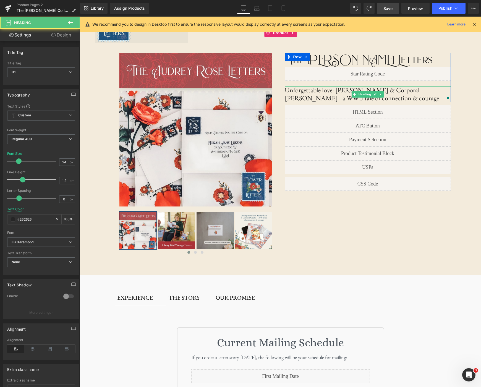
click at [414, 98] on h1 "Unforgettable love: Audrey Rose & Corporal Charlie - a WWII tale of connection …" at bounding box center [368, 94] width 166 height 16
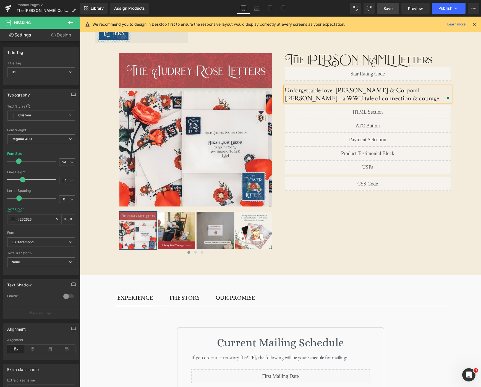
click at [469, 141] on div at bounding box center [280, 152] width 401 height 246
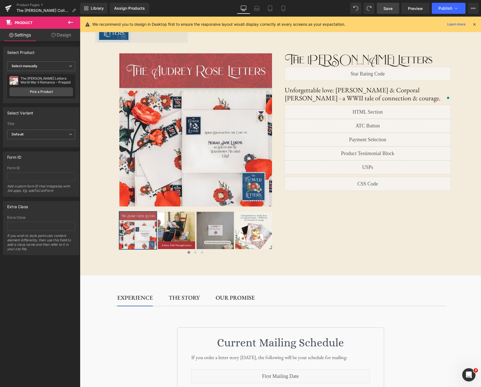
click at [68, 21] on icon at bounding box center [70, 22] width 7 height 7
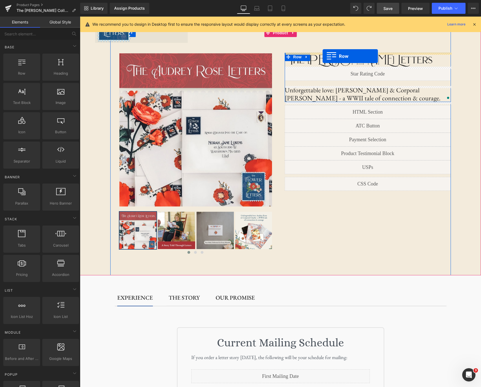
drag, startPoint x: 99, startPoint y: 83, endPoint x: 322, endPoint y: 56, distance: 224.9
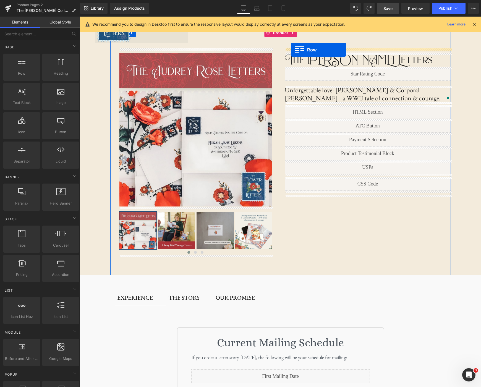
drag, startPoint x: 103, startPoint y: 83, endPoint x: 291, endPoint y: 49, distance: 190.3
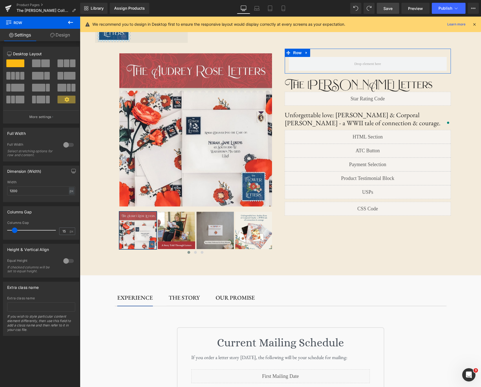
click at [43, 64] on span at bounding box center [45, 63] width 9 height 8
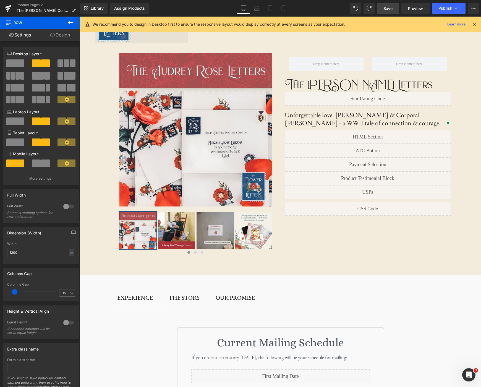
click at [72, 24] on icon at bounding box center [70, 22] width 7 height 7
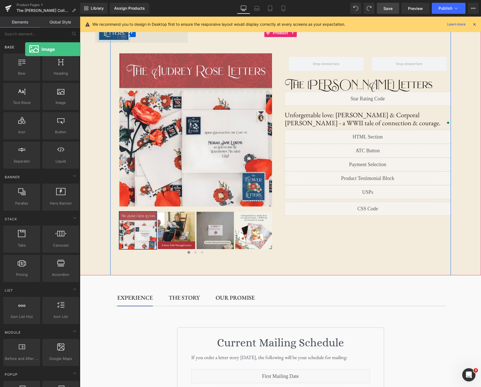
drag, startPoint x: 59, startPoint y: 101, endPoint x: 26, endPoint y: 48, distance: 62.1
click at [26, 48] on div "Base Row rows, columns, layouts, div Heading headings, titles, h1,h2,h3,h4,h5,h…" at bounding box center [41, 105] width 78 height 130
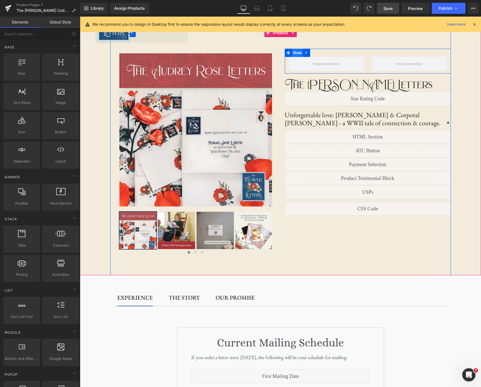
click at [296, 54] on span "Row" at bounding box center [297, 53] width 11 height 8
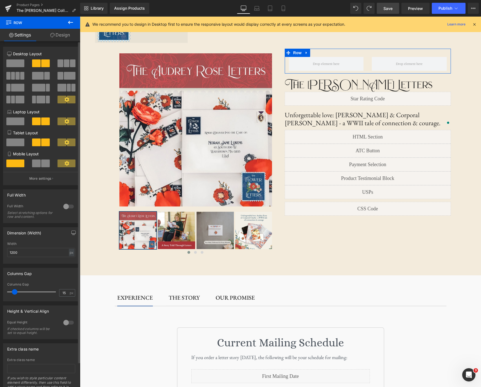
click at [10, 63] on span at bounding box center [15, 63] width 18 height 8
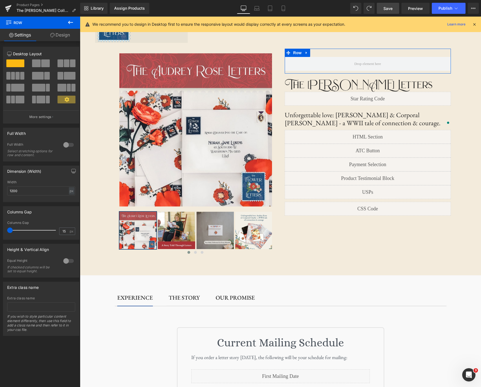
drag, startPoint x: 14, startPoint y: 231, endPoint x: 4, endPoint y: 230, distance: 10.2
click at [4, 230] on div "15px Columns Gap 15 px" at bounding box center [41, 230] width 76 height 19
drag, startPoint x: 10, startPoint y: 230, endPoint x: 17, endPoint y: 230, distance: 6.1
click at [17, 230] on span at bounding box center [17, 230] width 6 height 6
click at [69, 261] on div at bounding box center [68, 260] width 13 height 9
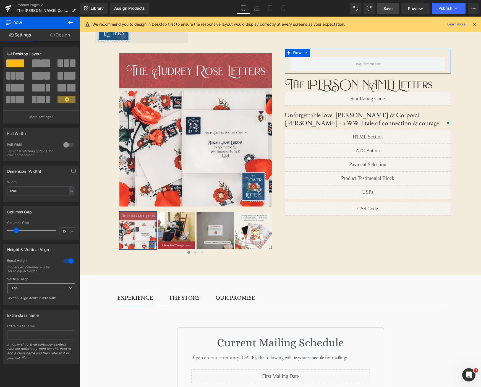
click at [69, 288] on icon at bounding box center [70, 287] width 3 height 3
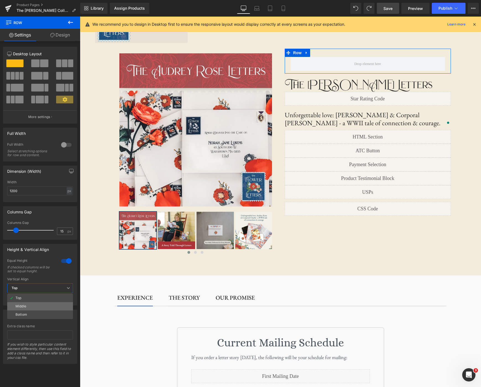
click at [57, 304] on li "Middle" at bounding box center [40, 306] width 66 height 8
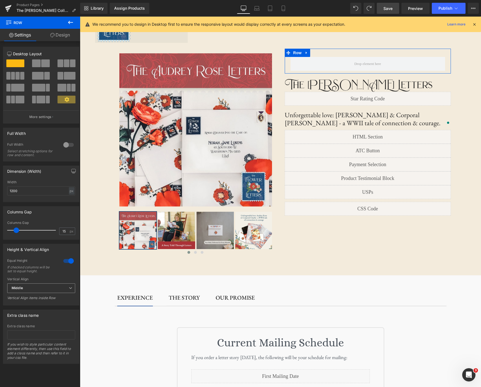
click at [65, 290] on span "Middle" at bounding box center [41, 288] width 68 height 10
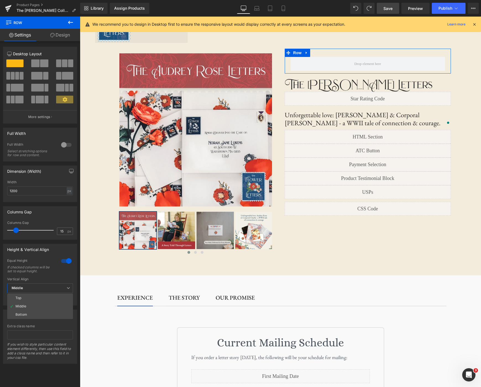
drag, startPoint x: 53, startPoint y: 296, endPoint x: 57, endPoint y: 277, distance: 19.1
click at [53, 296] on li "Top" at bounding box center [40, 298] width 66 height 8
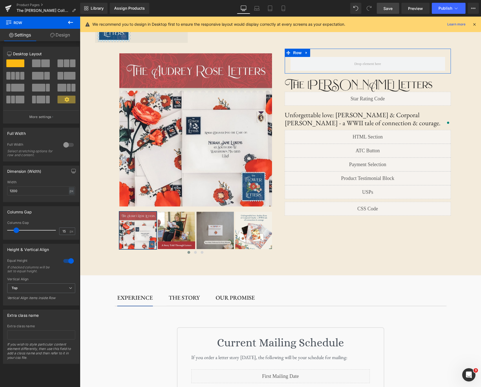
drag, startPoint x: 65, startPoint y: 261, endPoint x: 61, endPoint y: 259, distance: 3.7
click at [65, 261] on div at bounding box center [68, 260] width 13 height 9
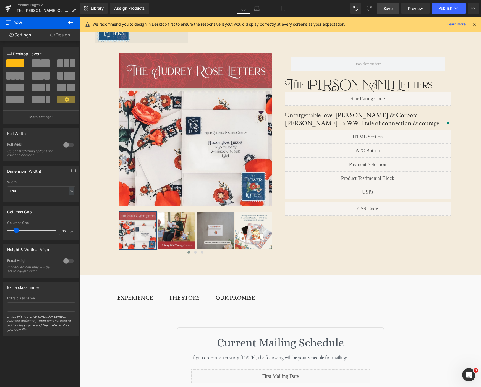
click at [70, 22] on icon at bounding box center [70, 22] width 7 height 7
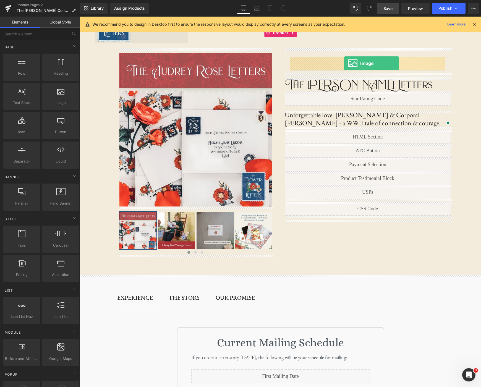
drag, startPoint x: 138, startPoint y: 115, endPoint x: 344, endPoint y: 63, distance: 212.3
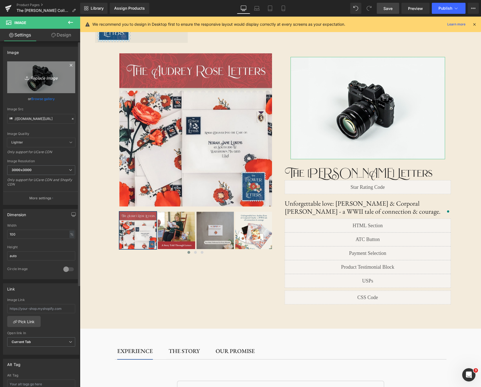
click at [44, 78] on icon "Replace Image" at bounding box center [41, 77] width 44 height 7
type input "C:\fakepath\Signature Story (3).png"
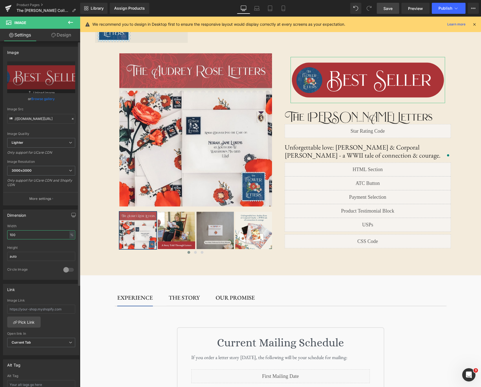
click at [25, 236] on input "100" at bounding box center [41, 234] width 68 height 9
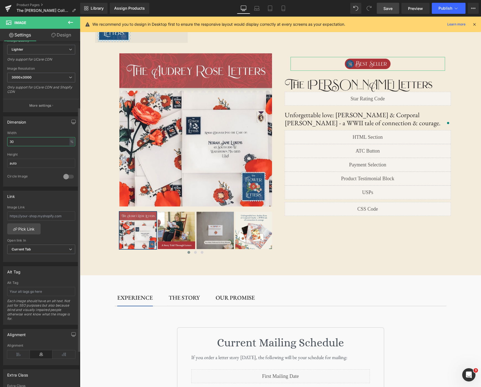
scroll to position [145, 0]
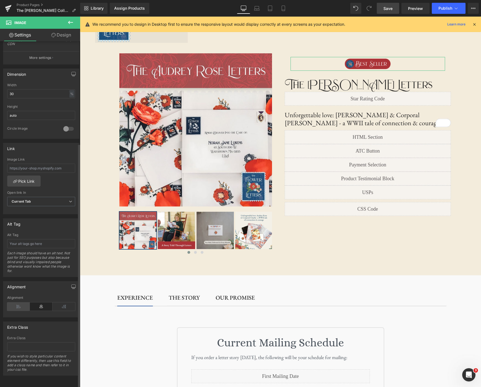
click at [17, 304] on icon at bounding box center [18, 306] width 23 height 8
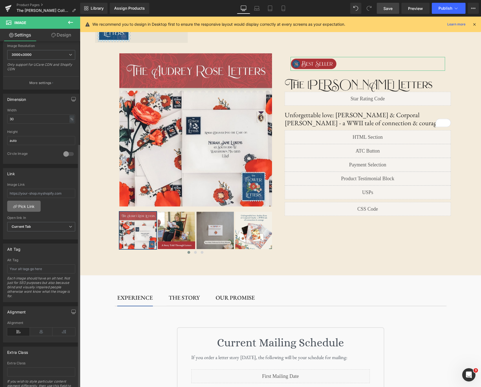
scroll to position [49, 0]
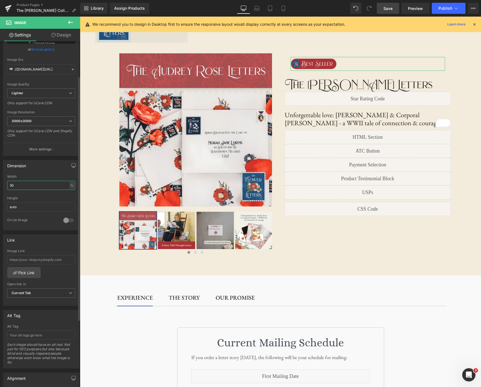
click at [24, 186] on input "30" at bounding box center [41, 185] width 68 height 9
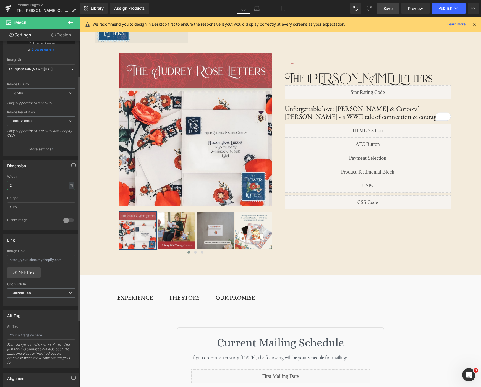
type input "25"
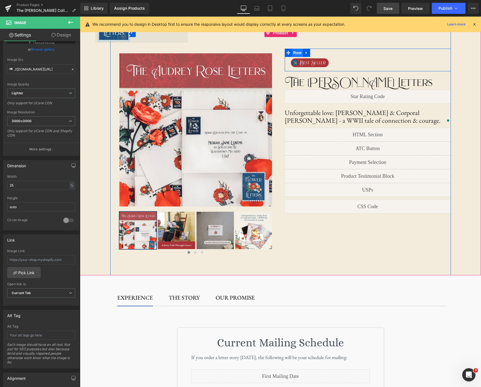
click at [297, 52] on span "Row" at bounding box center [297, 53] width 11 height 8
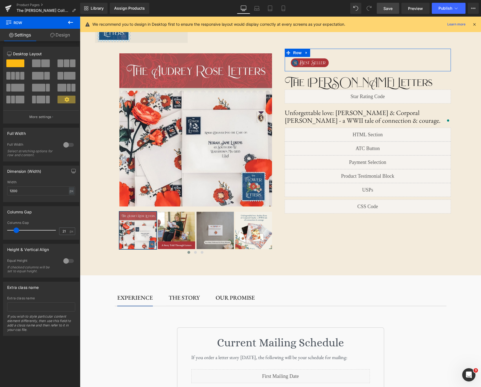
click at [54, 32] on link "Design" at bounding box center [60, 35] width 40 height 12
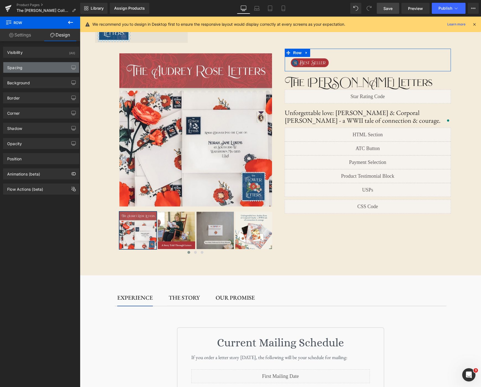
click at [28, 69] on div "Spacing" at bounding box center [41, 67] width 76 height 10
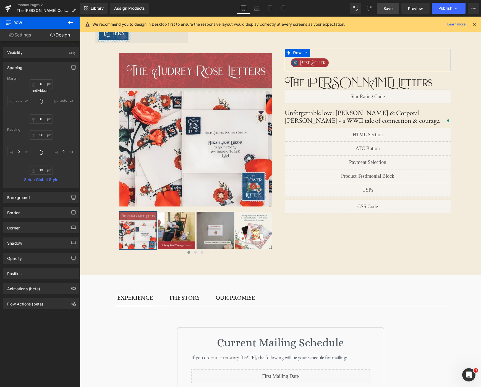
click at [40, 101] on icon at bounding box center [41, 101] width 6 height 6
click at [19, 100] on input "auto" at bounding box center [18, 100] width 23 height 9
drag, startPoint x: 21, startPoint y: 99, endPoint x: 25, endPoint y: 99, distance: 4.7
click at [20, 99] on input "auto" at bounding box center [18, 100] width 23 height 9
click at [8, 99] on input "auto" at bounding box center [18, 100] width 23 height 9
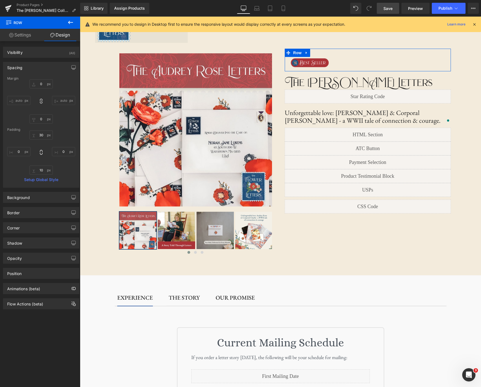
click at [63, 110] on div "auto auto" at bounding box center [41, 101] width 68 height 44
click at [40, 102] on icon at bounding box center [41, 101] width 2 height 5
click at [14, 100] on input "auto" at bounding box center [18, 100] width 23 height 9
click at [65, 116] on div "auto auto" at bounding box center [41, 101] width 68 height 44
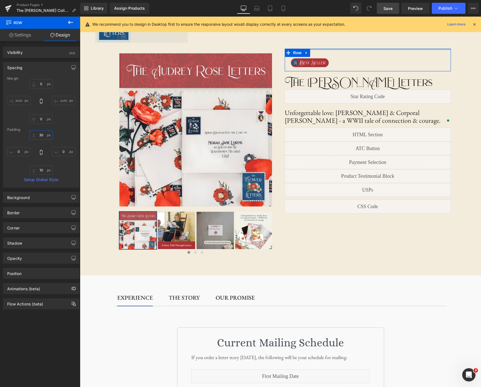
click at [40, 135] on input "text" at bounding box center [41, 134] width 23 height 9
type input "0"
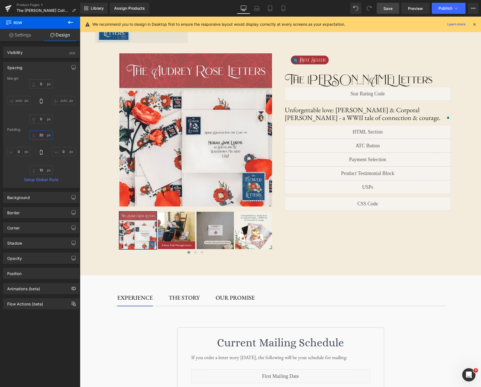
type input "20"
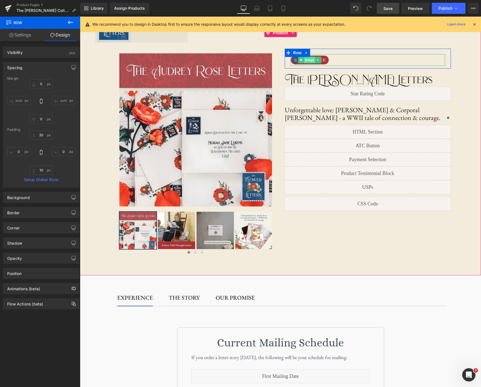
click at [309, 61] on span "Image" at bounding box center [310, 60] width 12 height 7
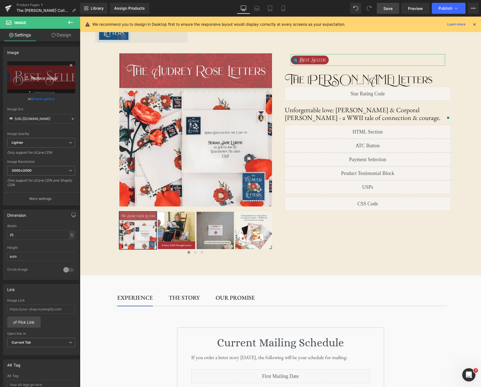
click at [41, 77] on icon "Replace Image" at bounding box center [41, 77] width 44 height 7
type input "C:\fakepath\Signature Story (4).png"
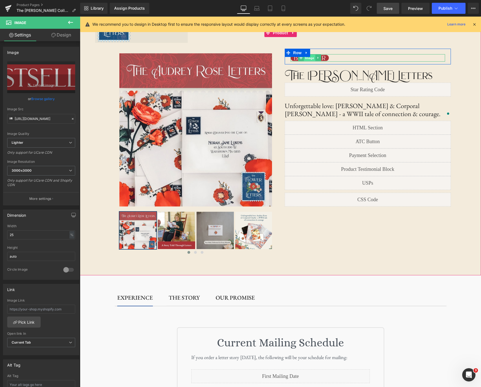
click at [310, 59] on span "Image" at bounding box center [310, 58] width 12 height 7
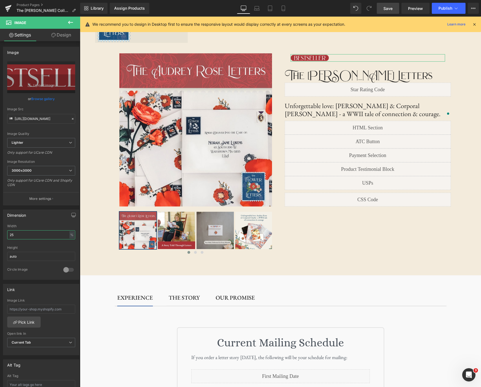
click at [34, 235] on input "25" at bounding box center [41, 234] width 68 height 9
type input "20"
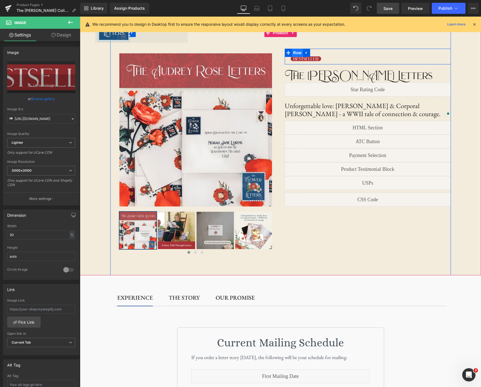
click at [296, 54] on span "Row" at bounding box center [297, 53] width 11 height 8
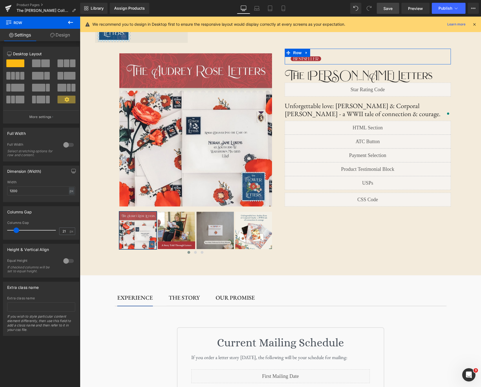
click at [60, 39] on link "Design" at bounding box center [60, 35] width 40 height 12
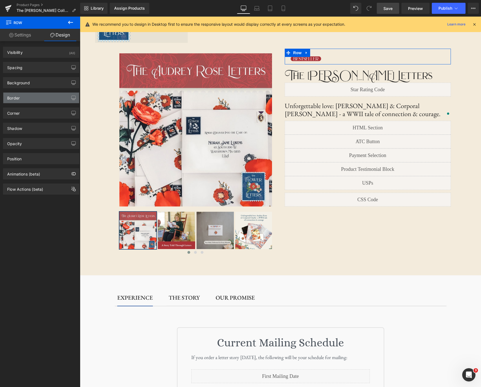
click at [62, 99] on div "Border" at bounding box center [41, 98] width 76 height 10
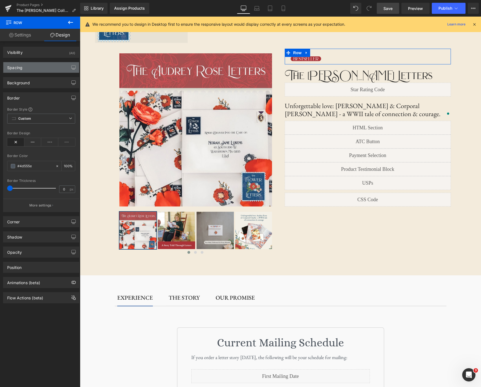
click at [52, 66] on div "Spacing" at bounding box center [41, 67] width 76 height 10
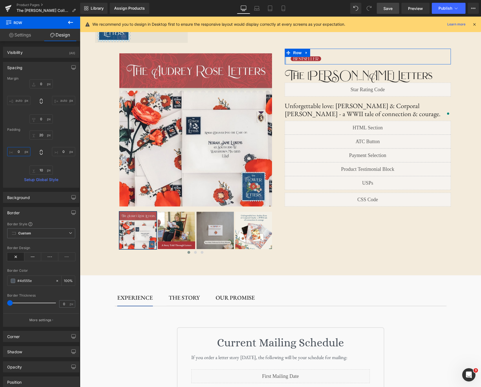
drag, startPoint x: 18, startPoint y: 153, endPoint x: 19, endPoint y: 148, distance: 4.8
click at [19, 148] on input "0" at bounding box center [18, 151] width 23 height 9
click at [40, 169] on input "10" at bounding box center [41, 169] width 23 height 9
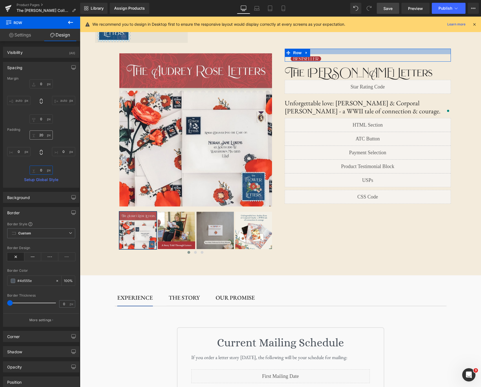
type input "0"
click at [41, 134] on input "20" at bounding box center [41, 134] width 23 height 9
type input "0"
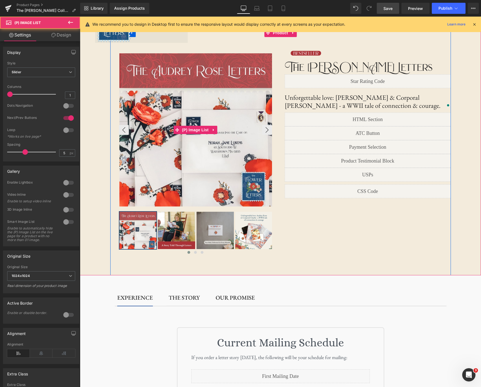
click at [246, 62] on img at bounding box center [195, 129] width 153 height 153
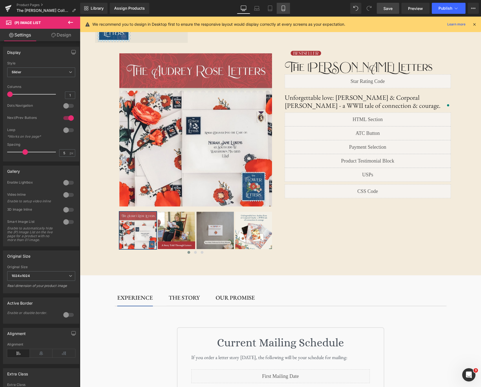
click at [284, 10] on icon at bounding box center [282, 10] width 3 height 0
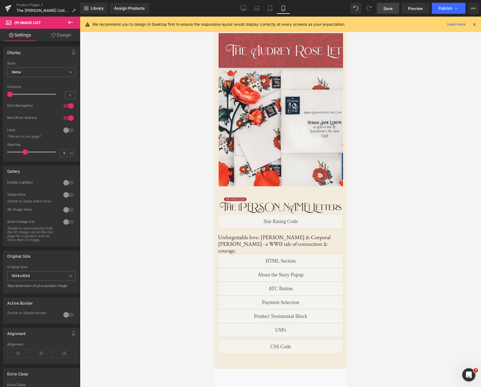
scroll to position [0, 0]
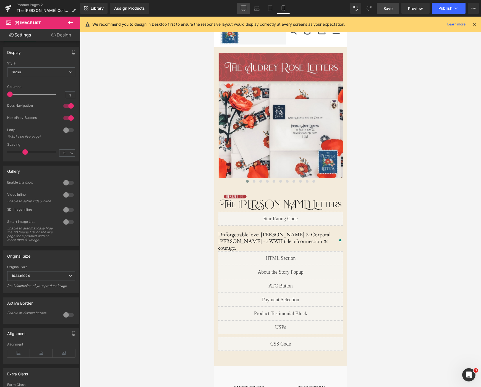
click at [246, 8] on icon at bounding box center [244, 9] width 6 height 6
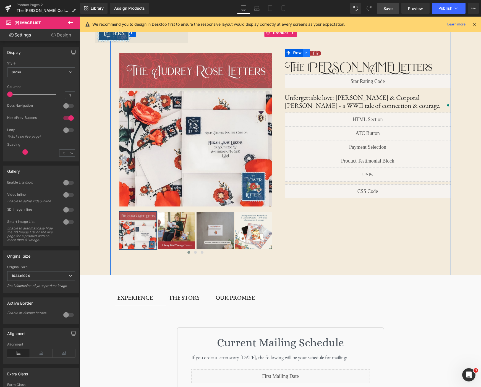
click at [306, 53] on icon at bounding box center [306, 53] width 1 height 2
click at [322, 54] on icon at bounding box center [321, 53] width 4 height 4
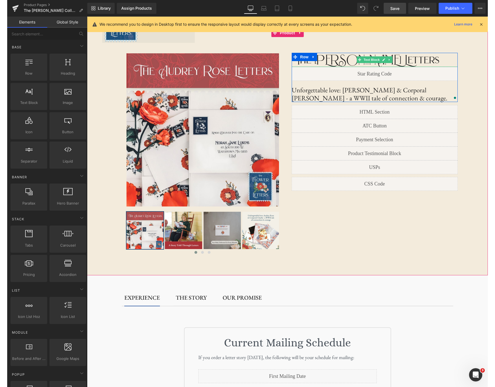
scroll to position [0, 0]
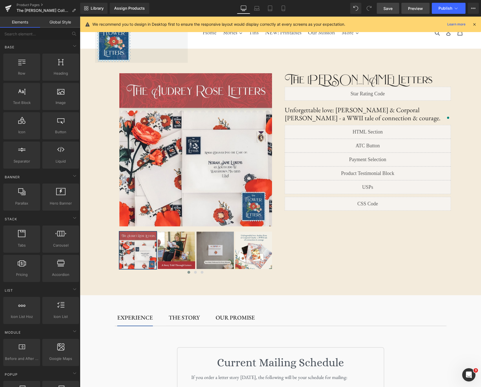
click at [419, 8] on span "Preview" at bounding box center [415, 9] width 15 height 6
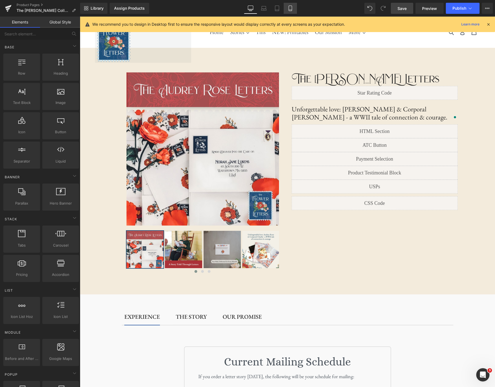
click at [292, 10] on icon at bounding box center [290, 8] width 3 height 5
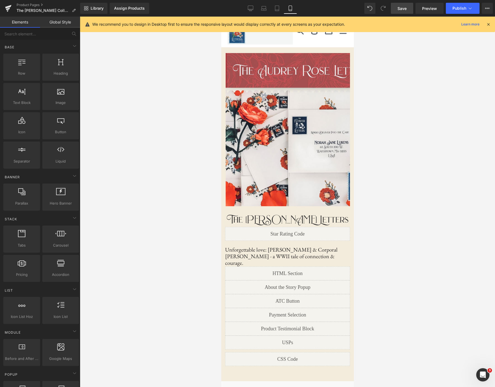
scroll to position [31, 0]
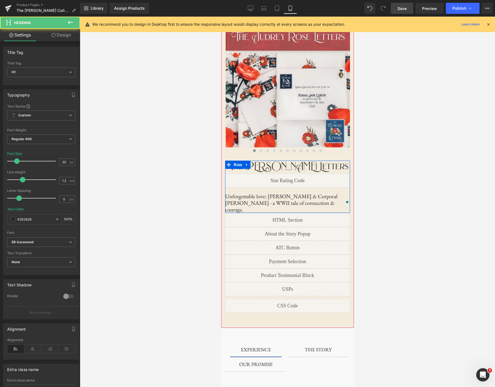
drag, startPoint x: 293, startPoint y: 193, endPoint x: 295, endPoint y: 185, distance: 8.7
click at [294, 191] on div "The Audrey Rose Letters Text Block Liquid Unforgettable love: Audrey Rose & Cor…" at bounding box center [287, 186] width 125 height 52
